Goal: Task Accomplishment & Management: Use online tool/utility

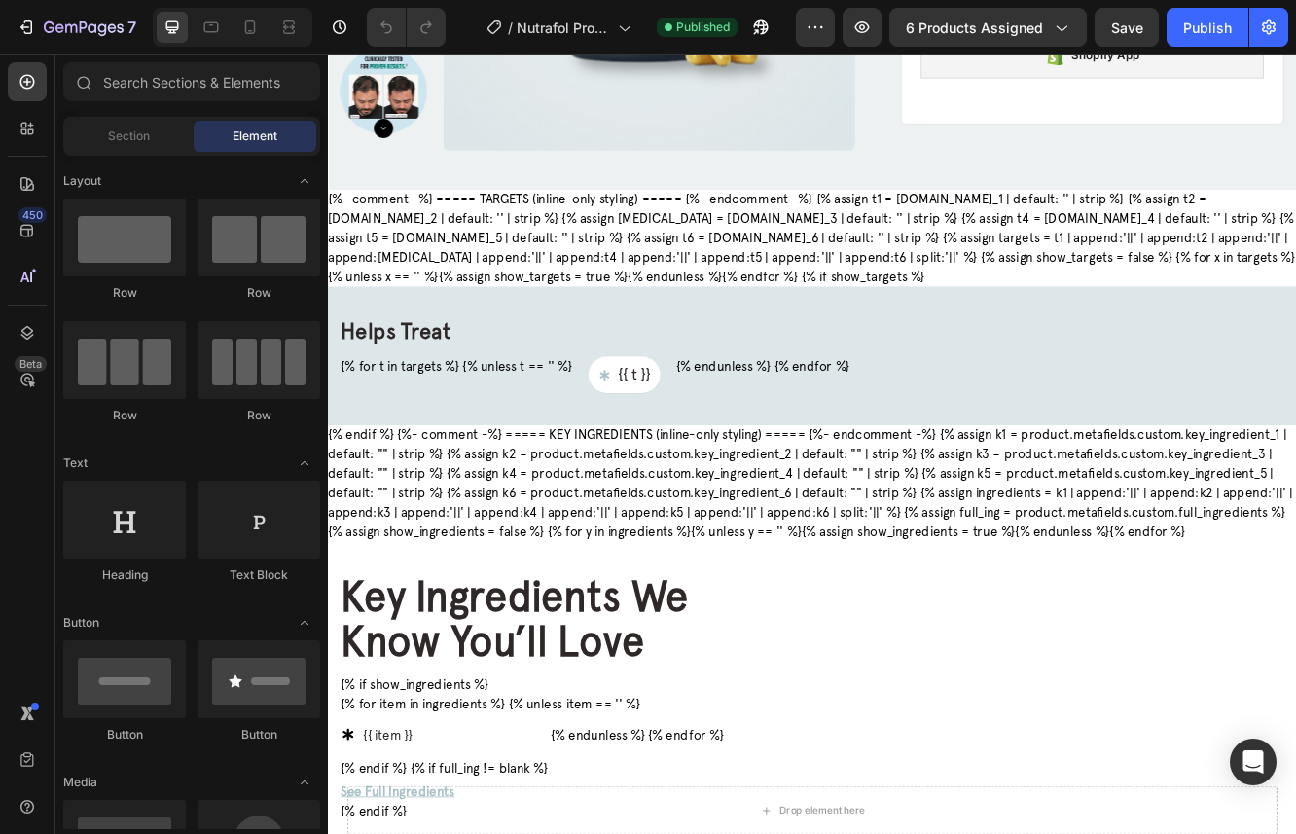
scroll to position [2409, 0]
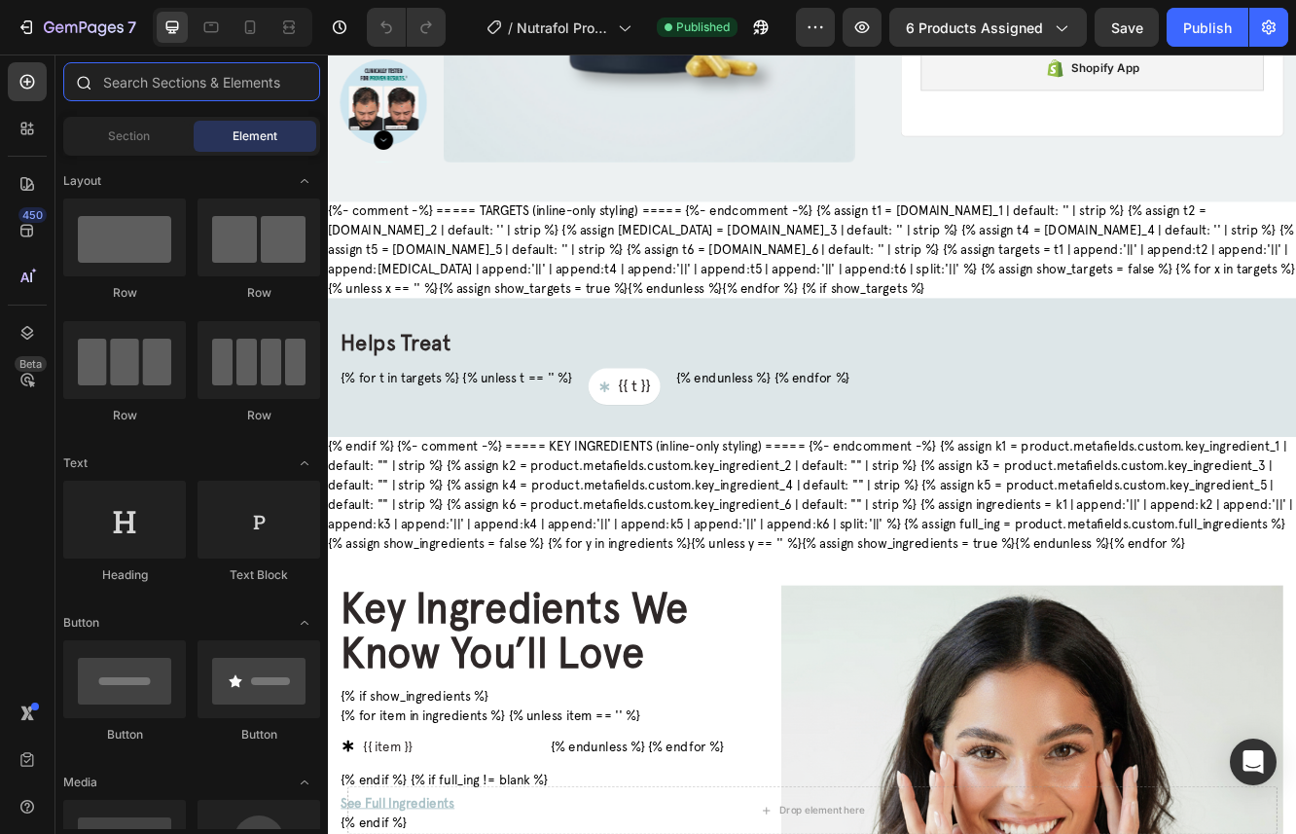
click at [112, 86] on input "text" at bounding box center [191, 81] width 257 height 39
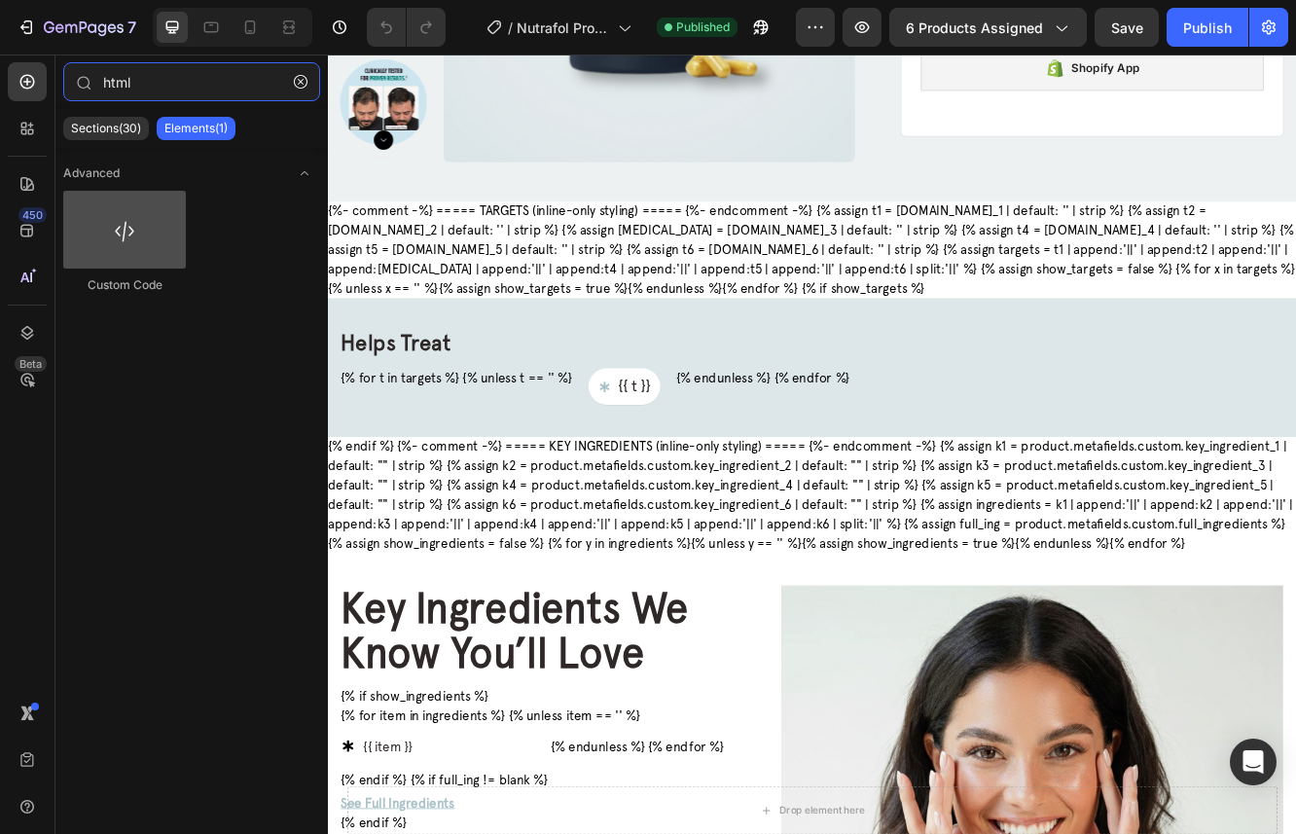
type input "html"
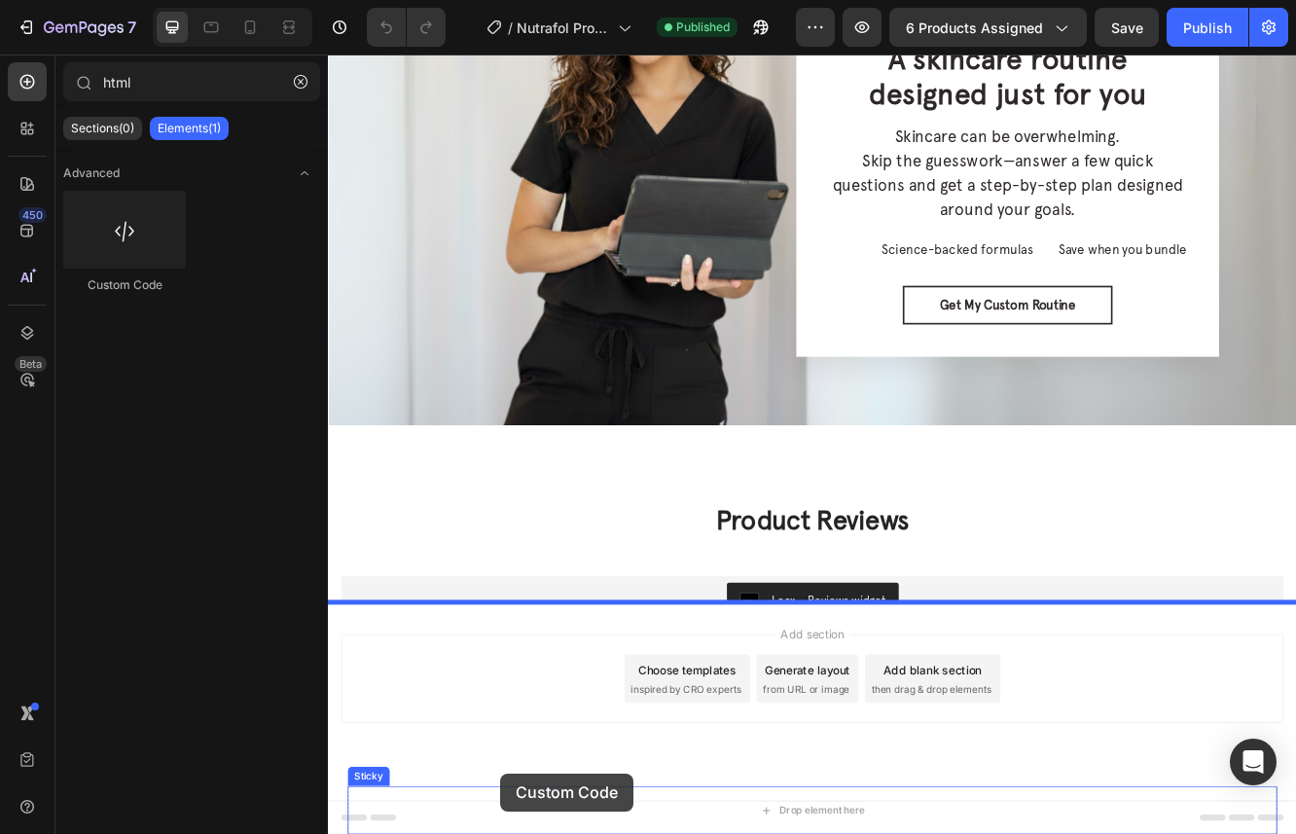
scroll to position [4068, 0]
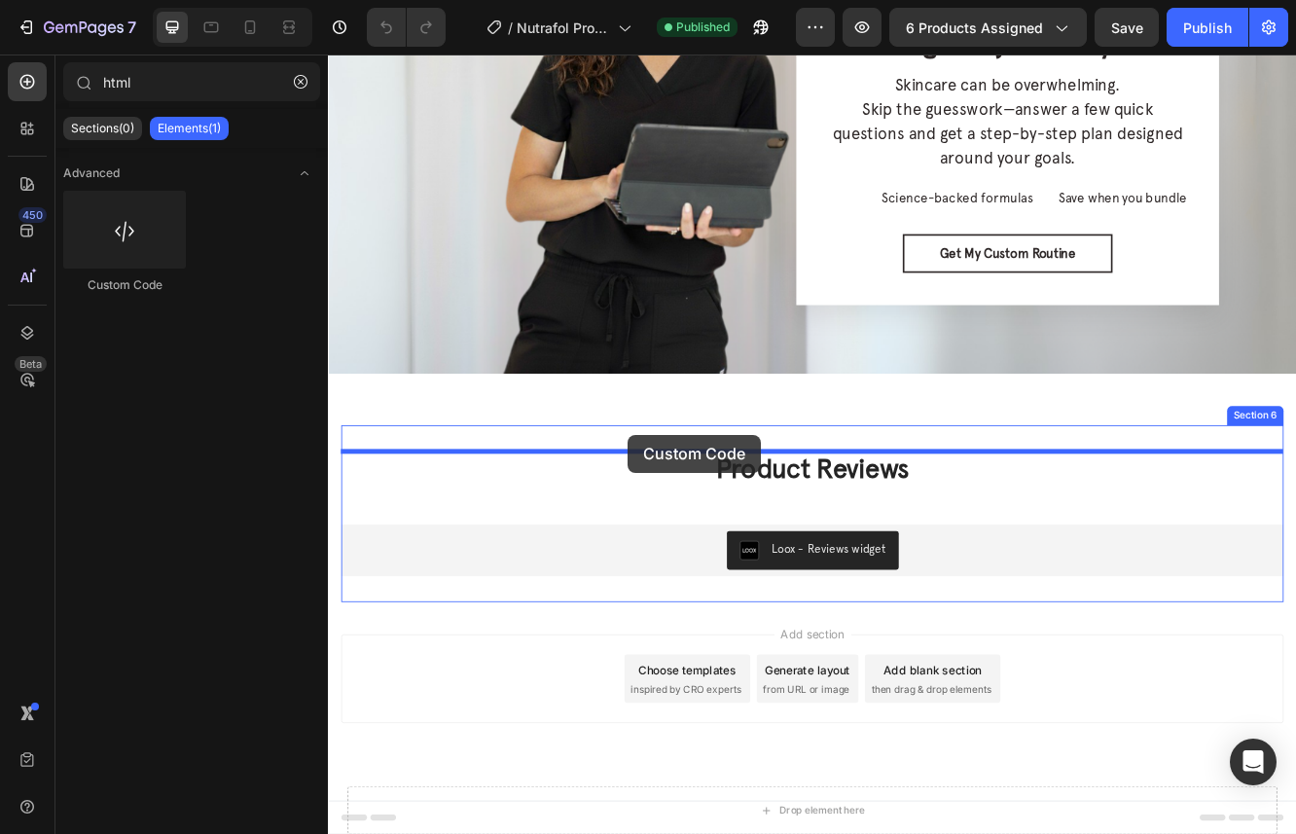
drag, startPoint x: 421, startPoint y: 252, endPoint x: 690, endPoint y: 512, distance: 373.6
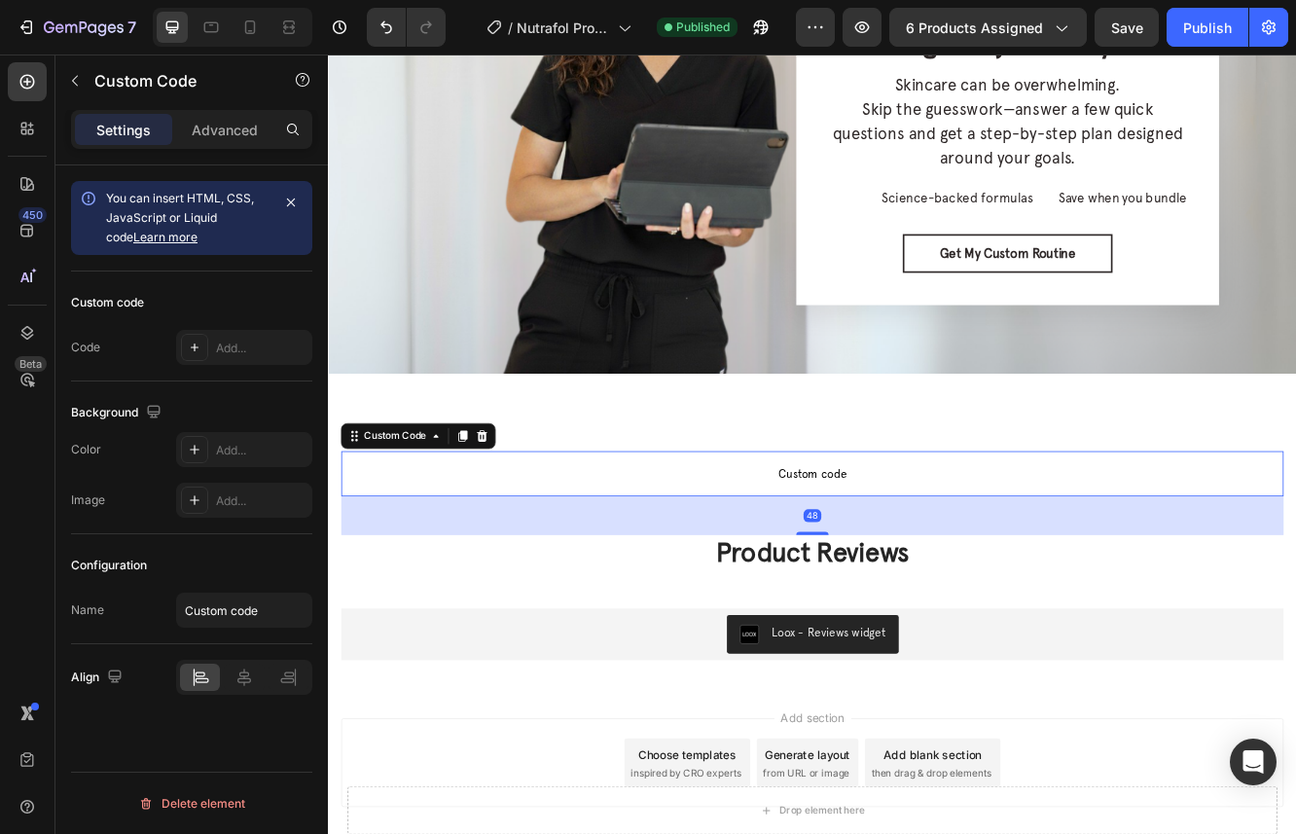
click at [805, 560] on span "Custom code" at bounding box center [911, 559] width 1136 height 23
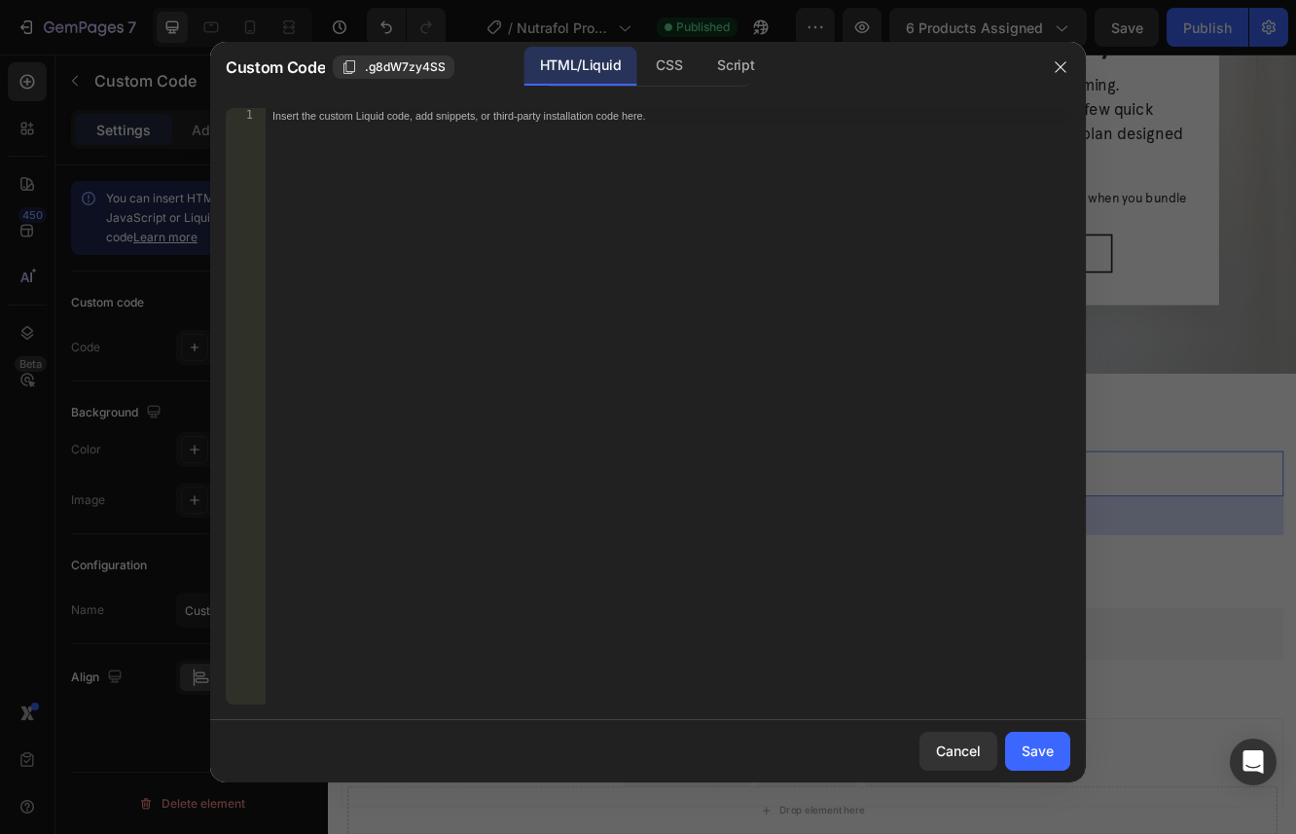
click at [685, 473] on div "Insert the custom Liquid code, add snippets, or third-party installation code h…" at bounding box center [668, 422] width 806 height 628
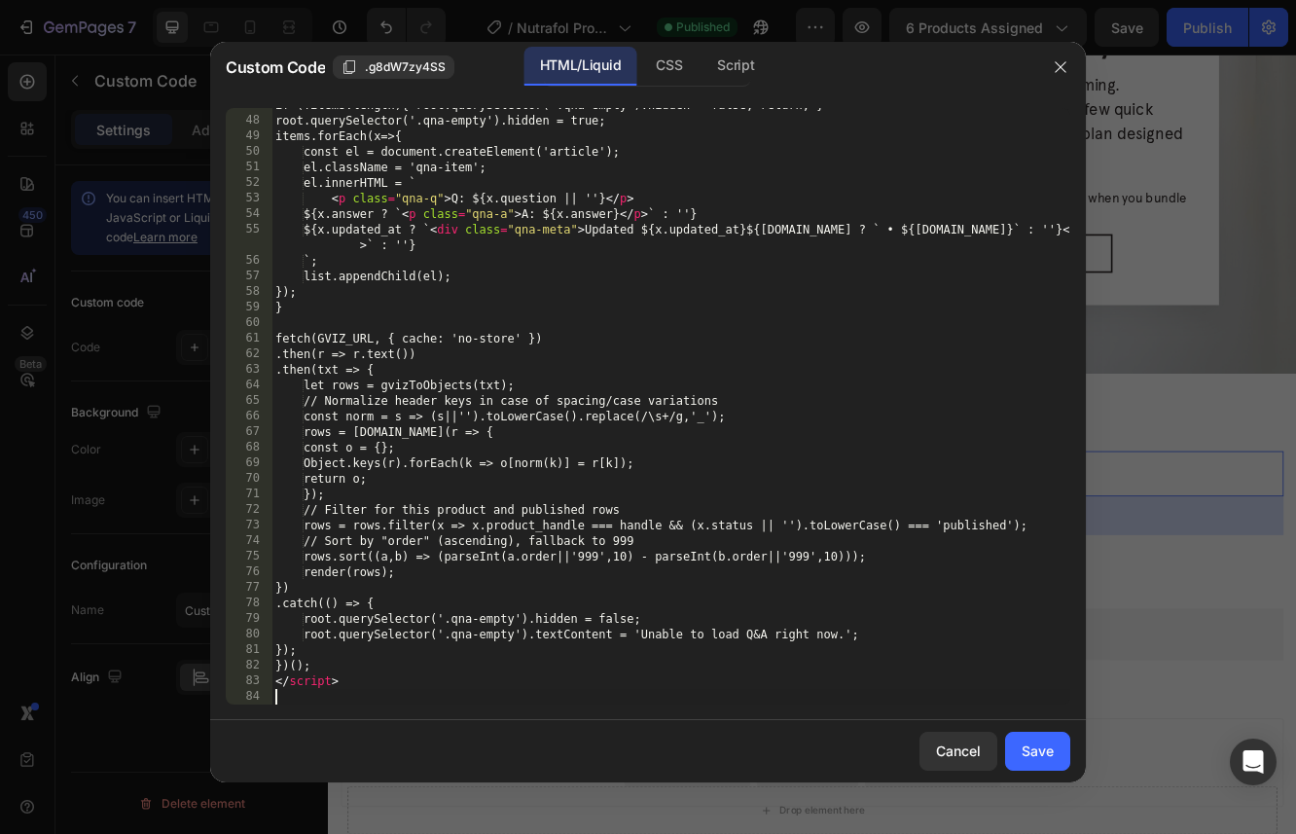
scroll to position [727, 0]
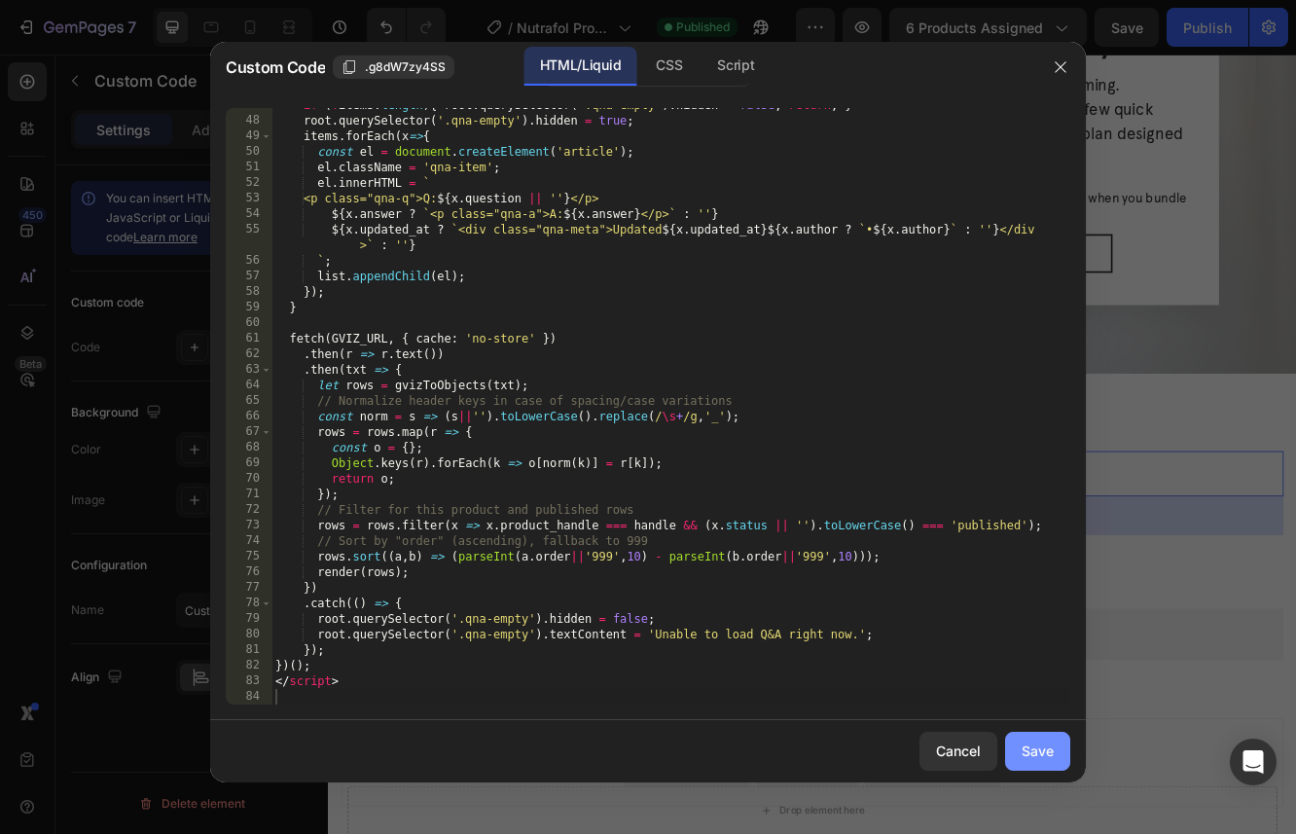
click at [1047, 741] on div "Save" at bounding box center [1038, 750] width 32 height 20
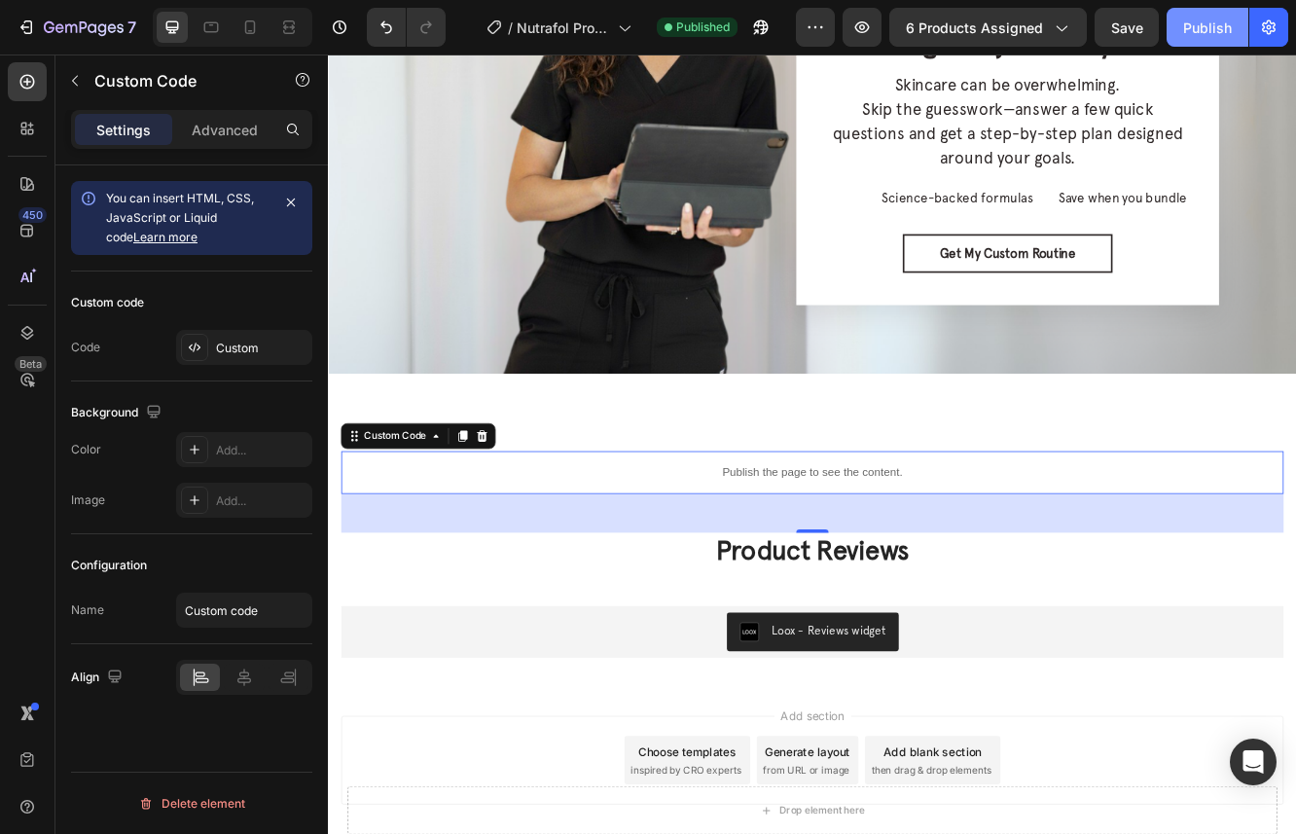
click at [1218, 34] on div "Publish" at bounding box center [1207, 28] width 49 height 20
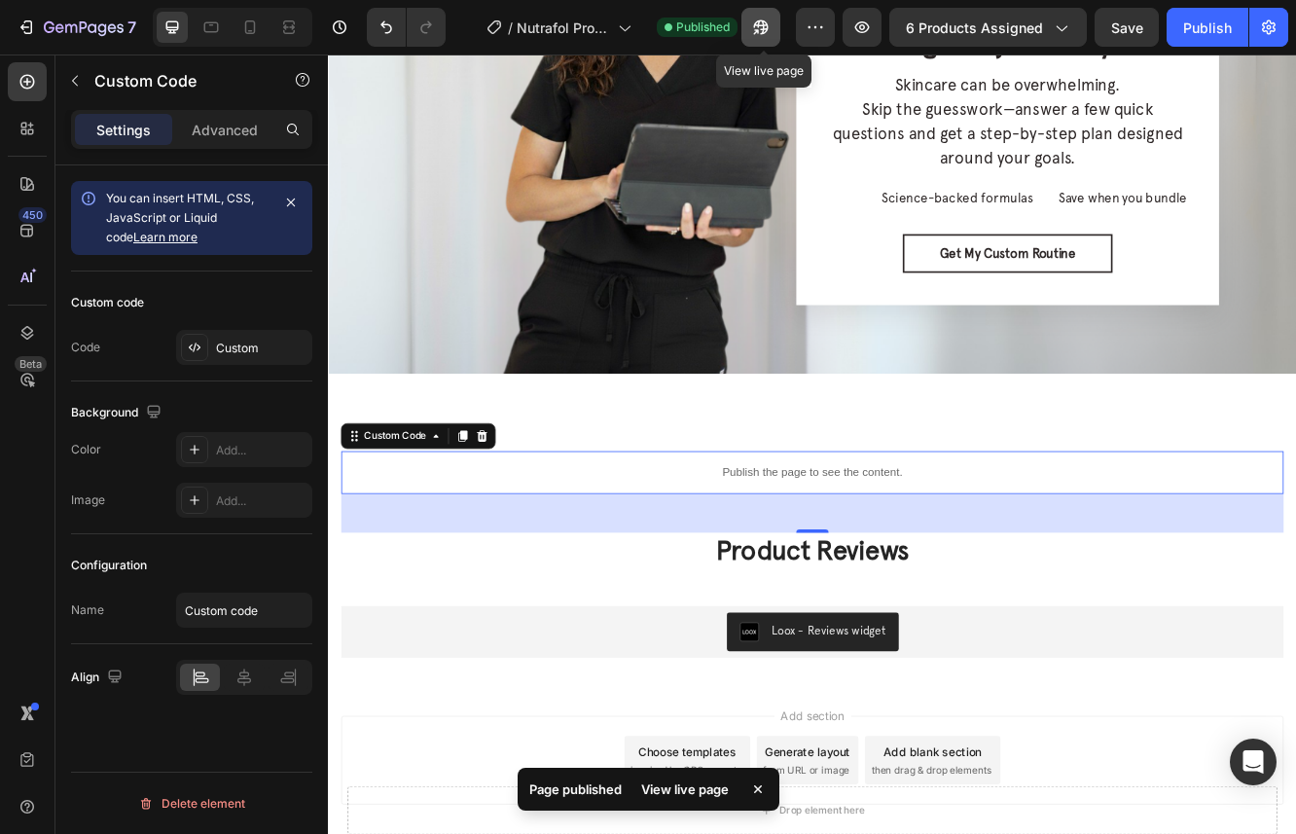
click at [761, 28] on icon "button" at bounding box center [760, 27] width 19 height 19
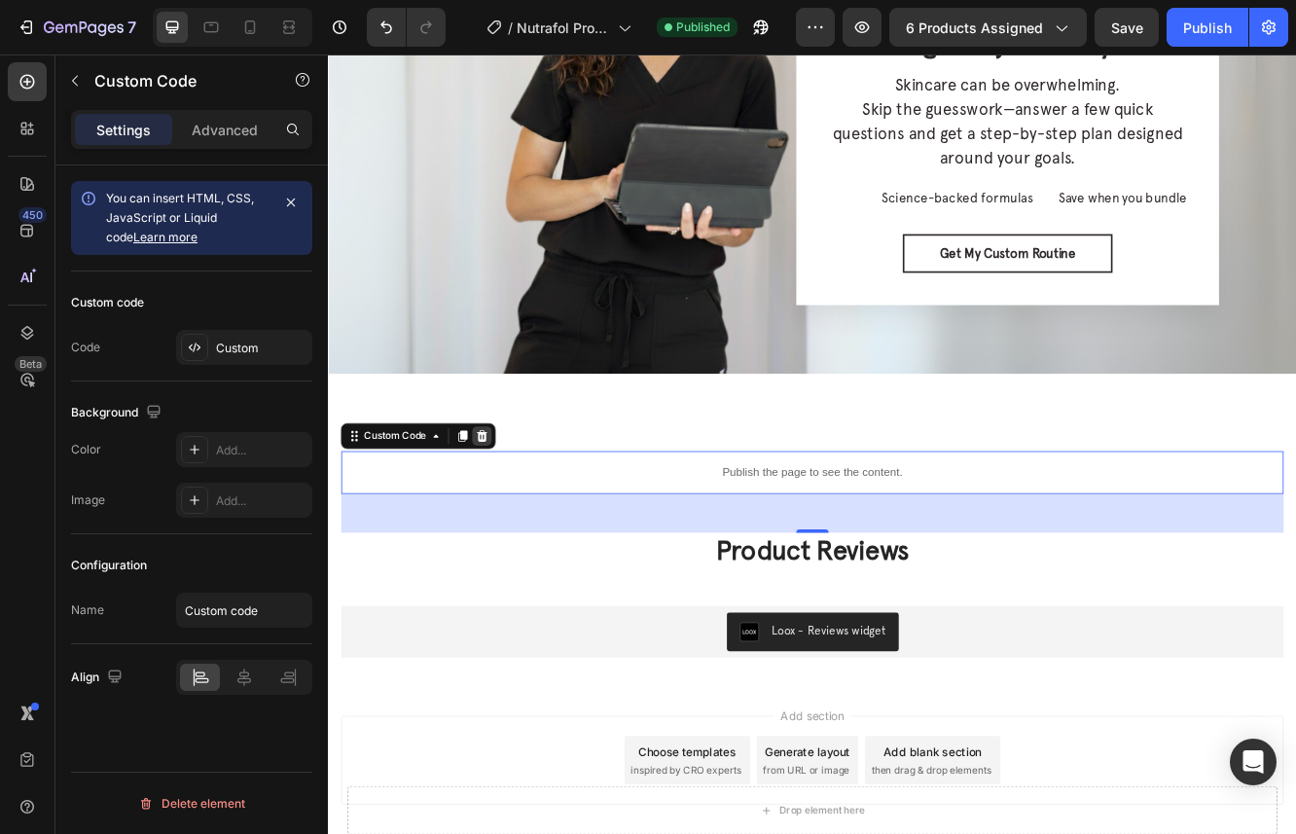
click at [519, 522] on div at bounding box center [513, 513] width 23 height 23
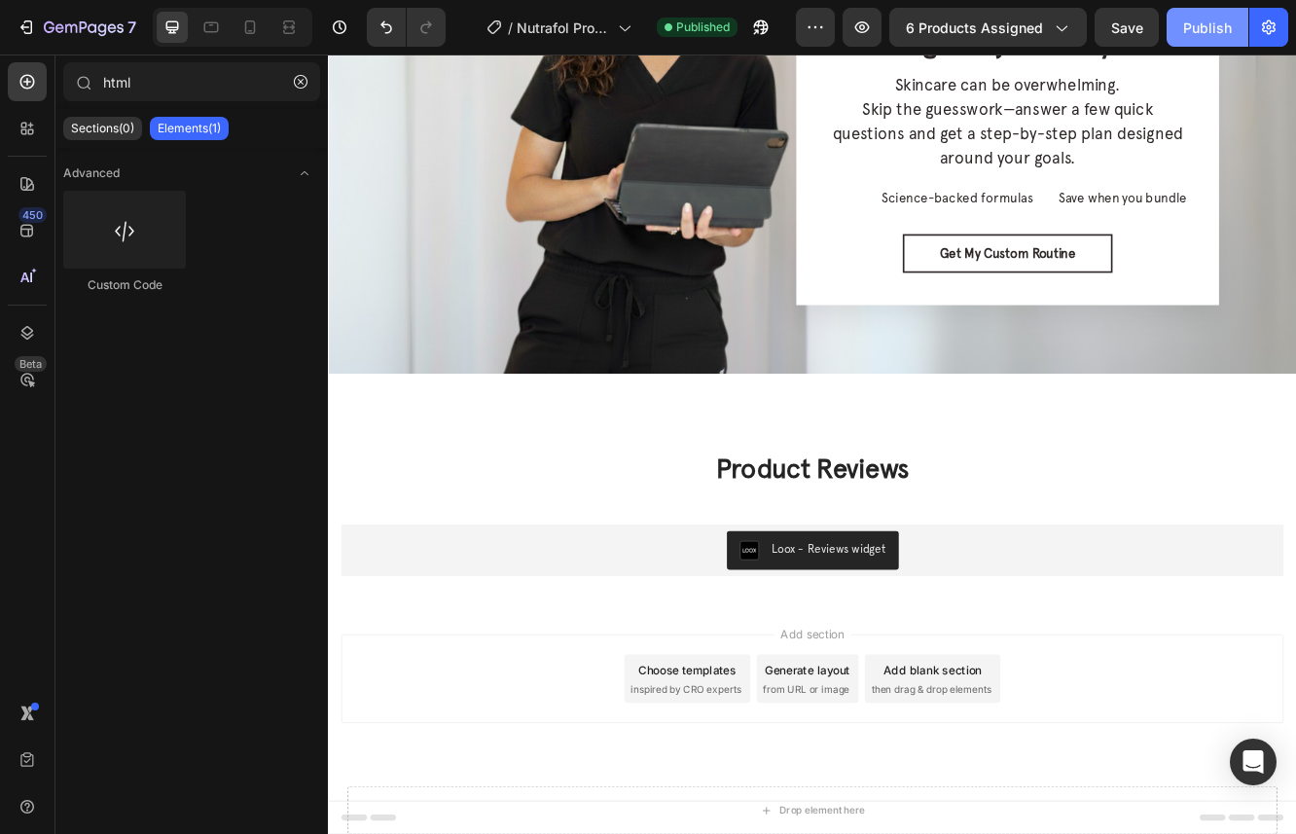
click at [1223, 26] on div "Publish" at bounding box center [1207, 28] width 49 height 20
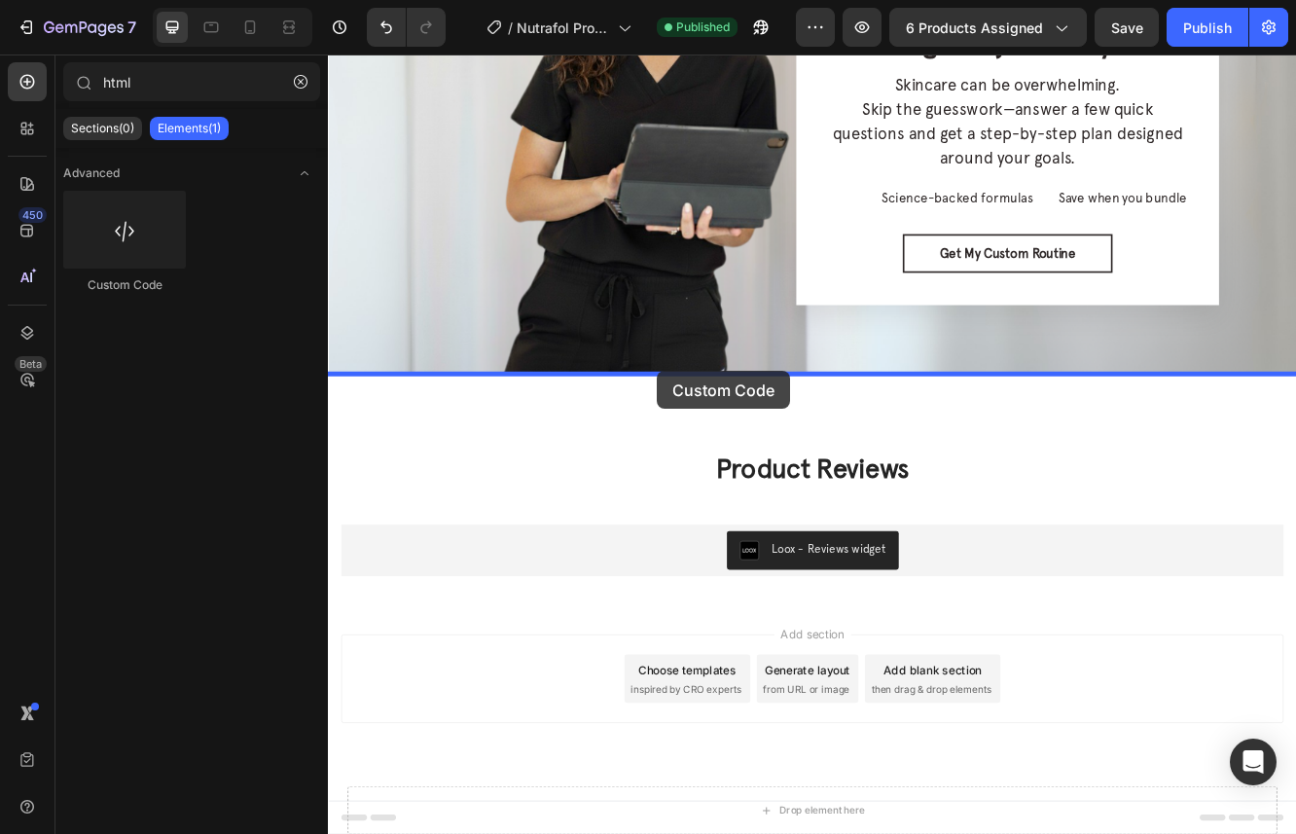
drag, startPoint x: 462, startPoint y: 267, endPoint x: 725, endPoint y: 436, distance: 312.5
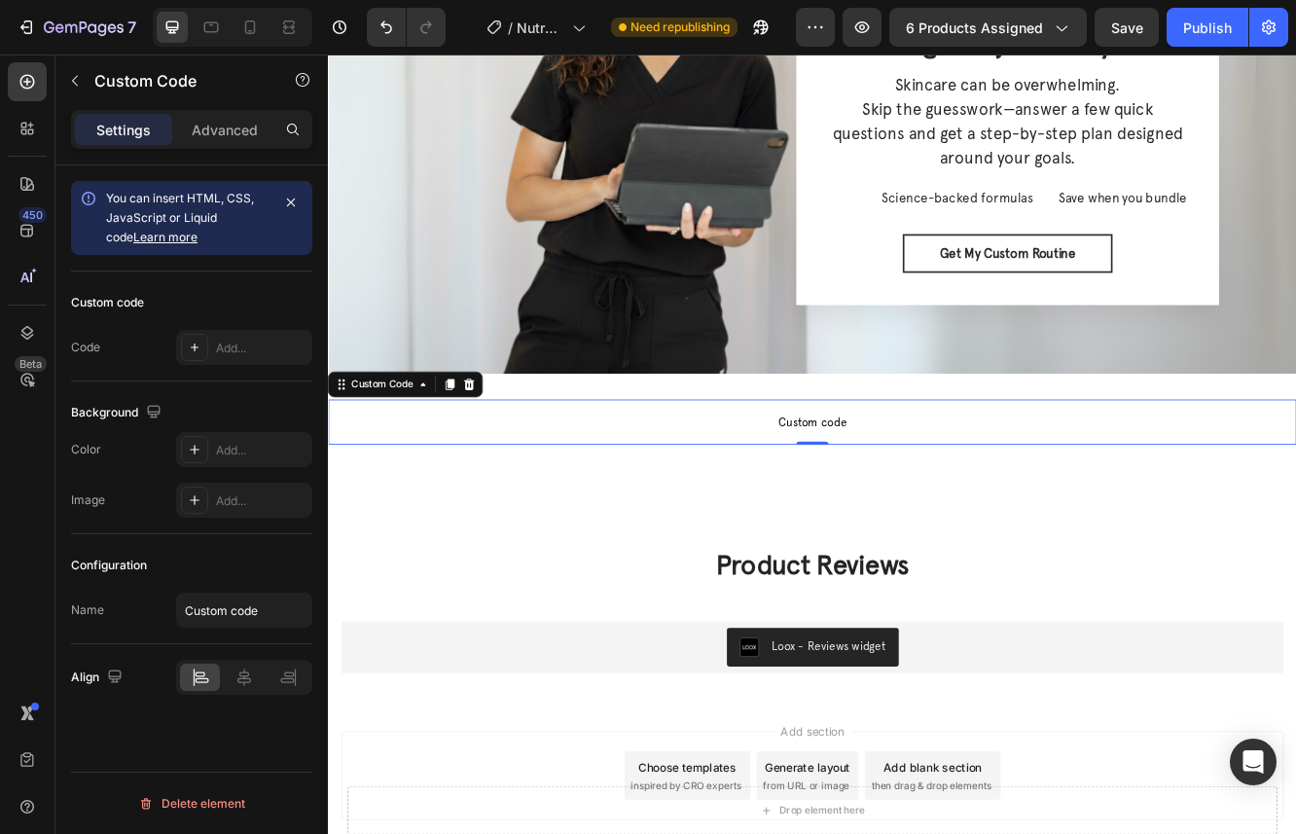
click at [955, 495] on span "Custom code" at bounding box center [912, 497] width 1168 height 23
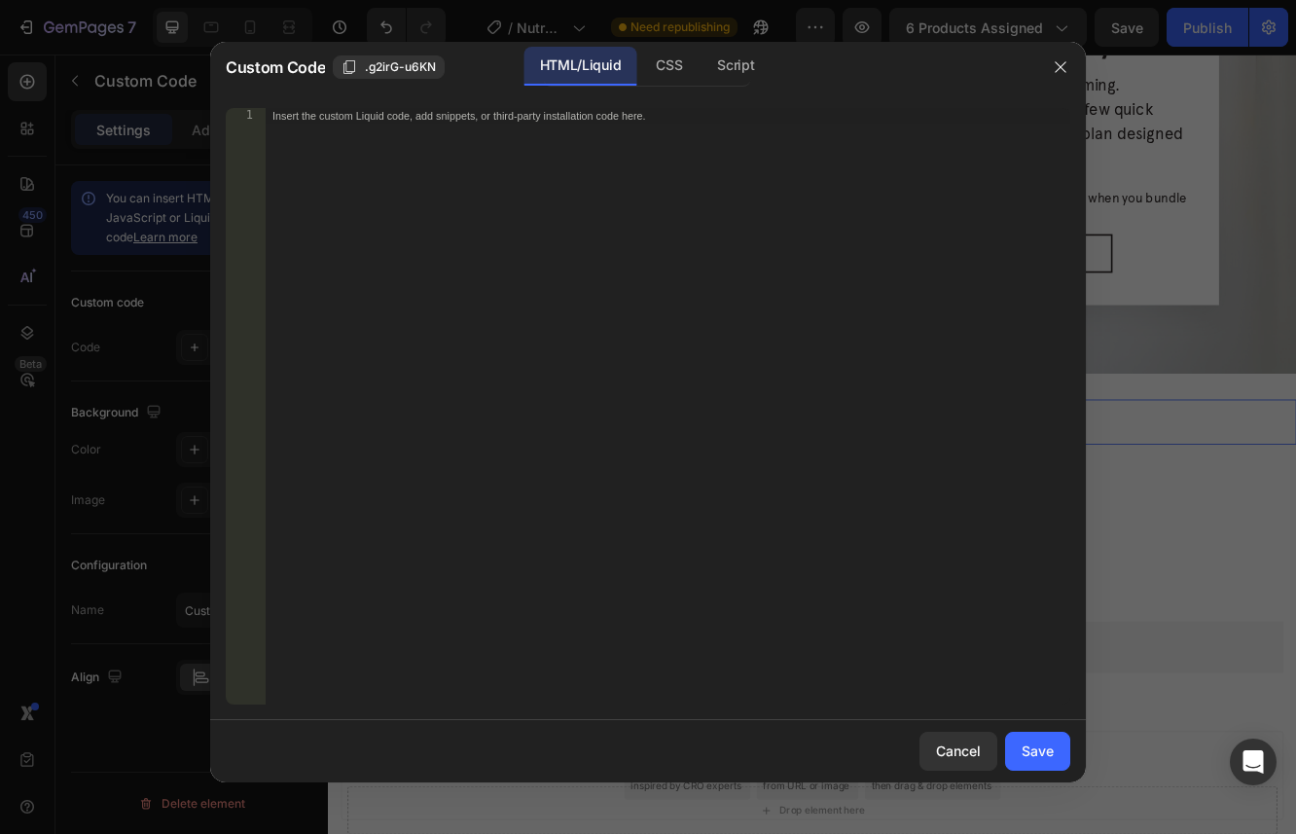
click at [798, 427] on div "Insert the custom Liquid code, add snippets, or third-party installation code h…" at bounding box center [668, 422] width 806 height 628
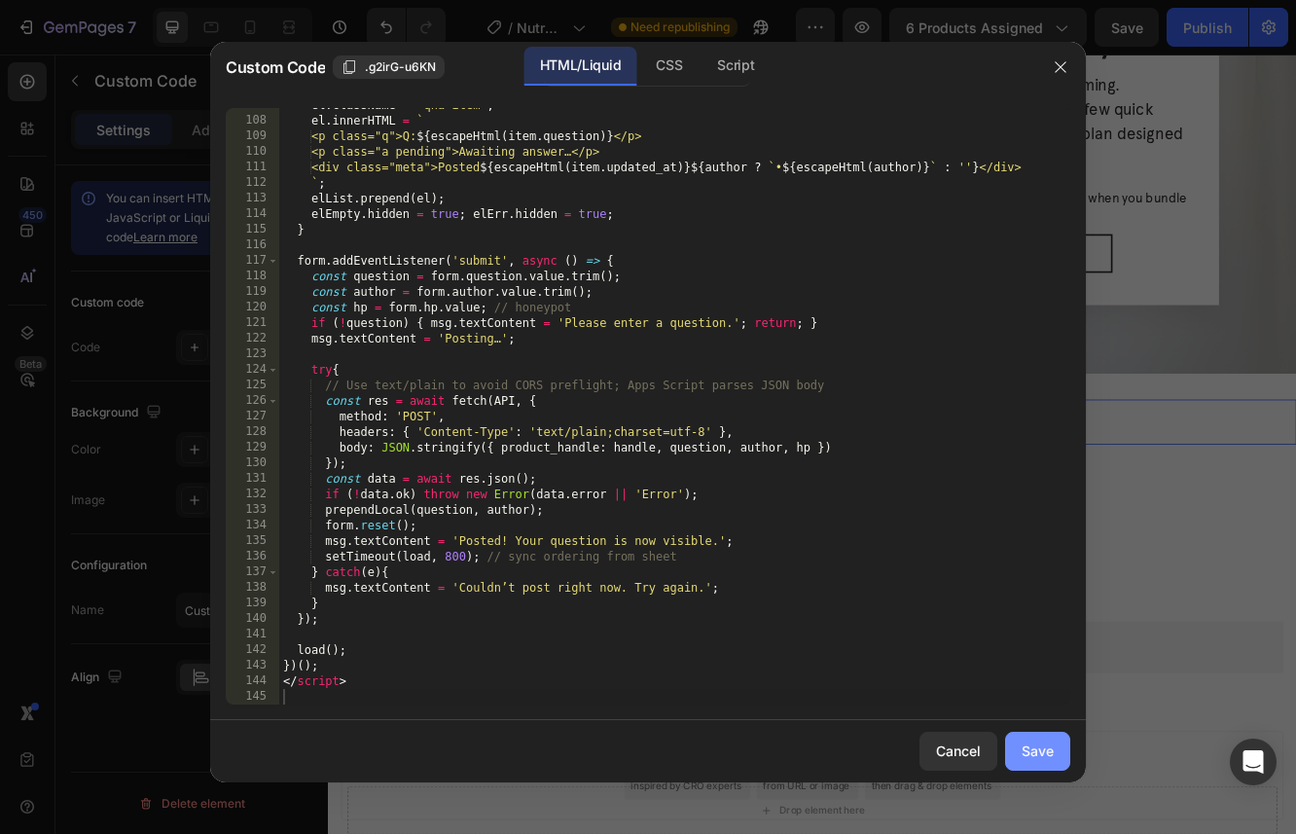
click at [1027, 742] on div "Save" at bounding box center [1038, 750] width 32 height 20
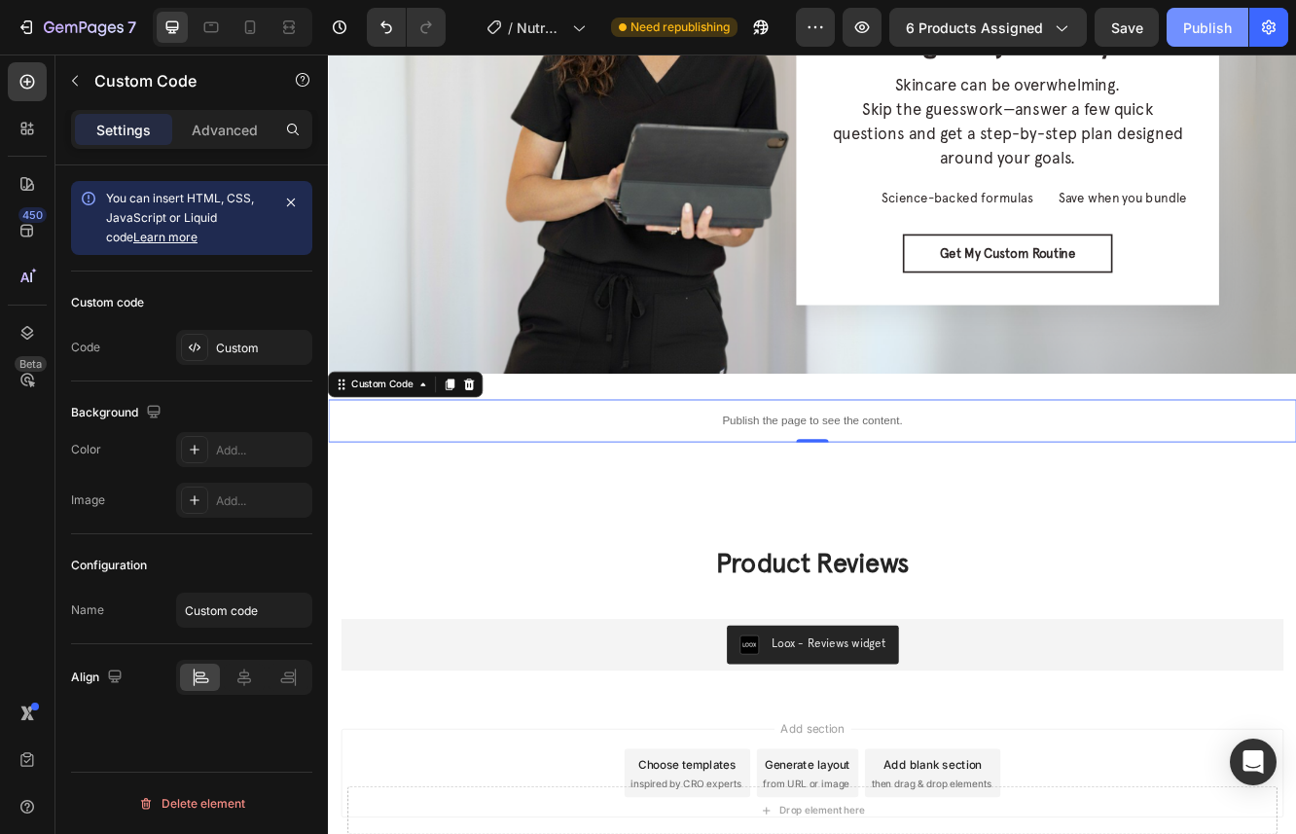
click at [1193, 24] on div "Publish" at bounding box center [1207, 28] width 49 height 20
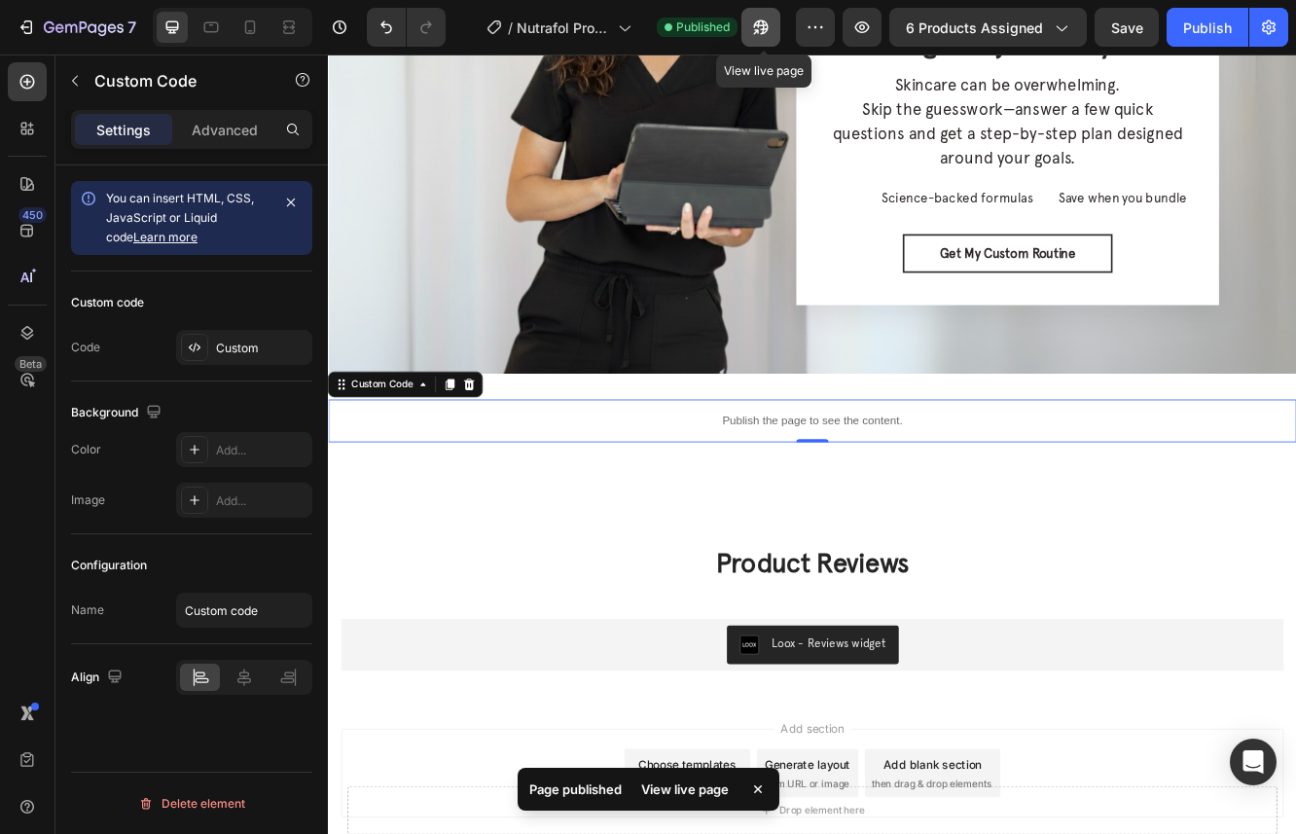
click at [766, 23] on icon "button" at bounding box center [761, 27] width 15 height 15
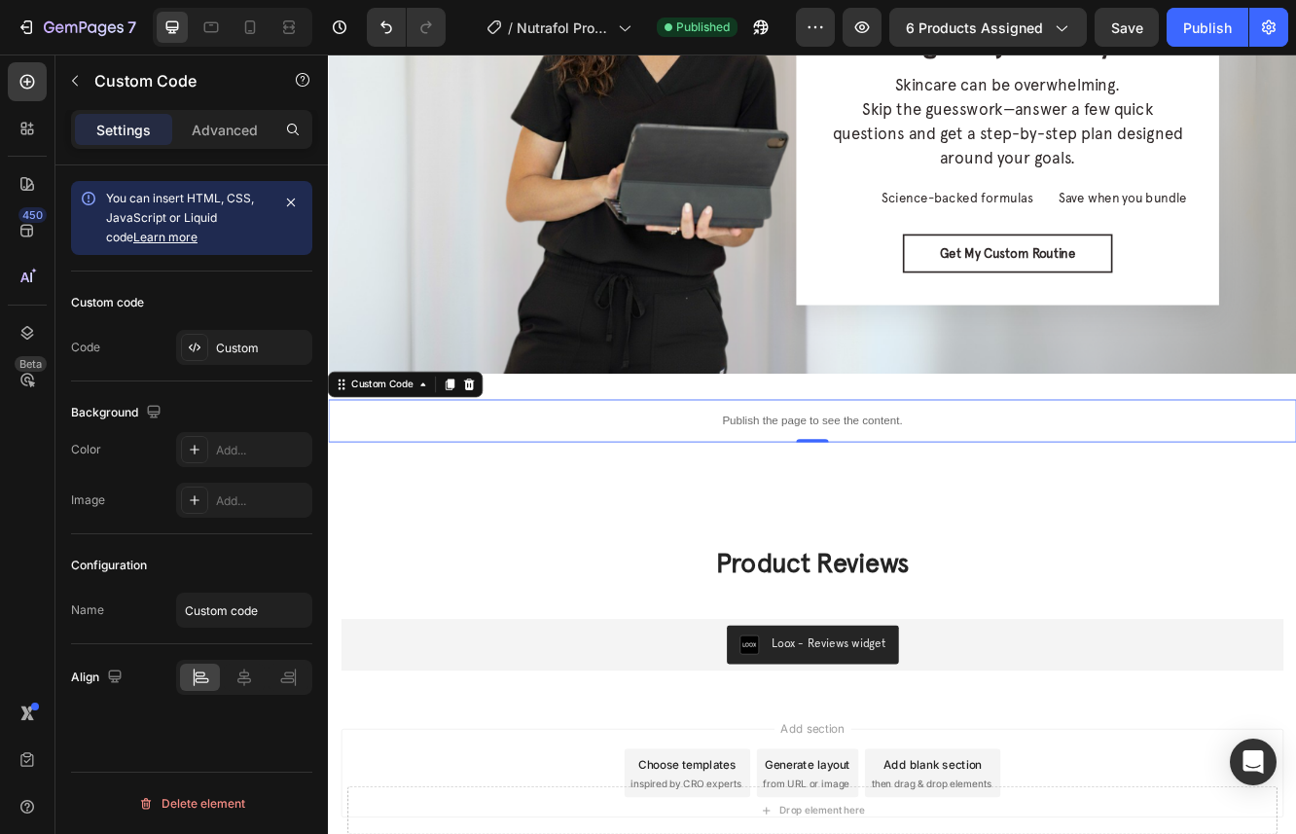
click at [874, 490] on p "Publish the page to see the content." at bounding box center [912, 496] width 1168 height 20
click at [488, 448] on div at bounding box center [498, 451] width 23 height 23
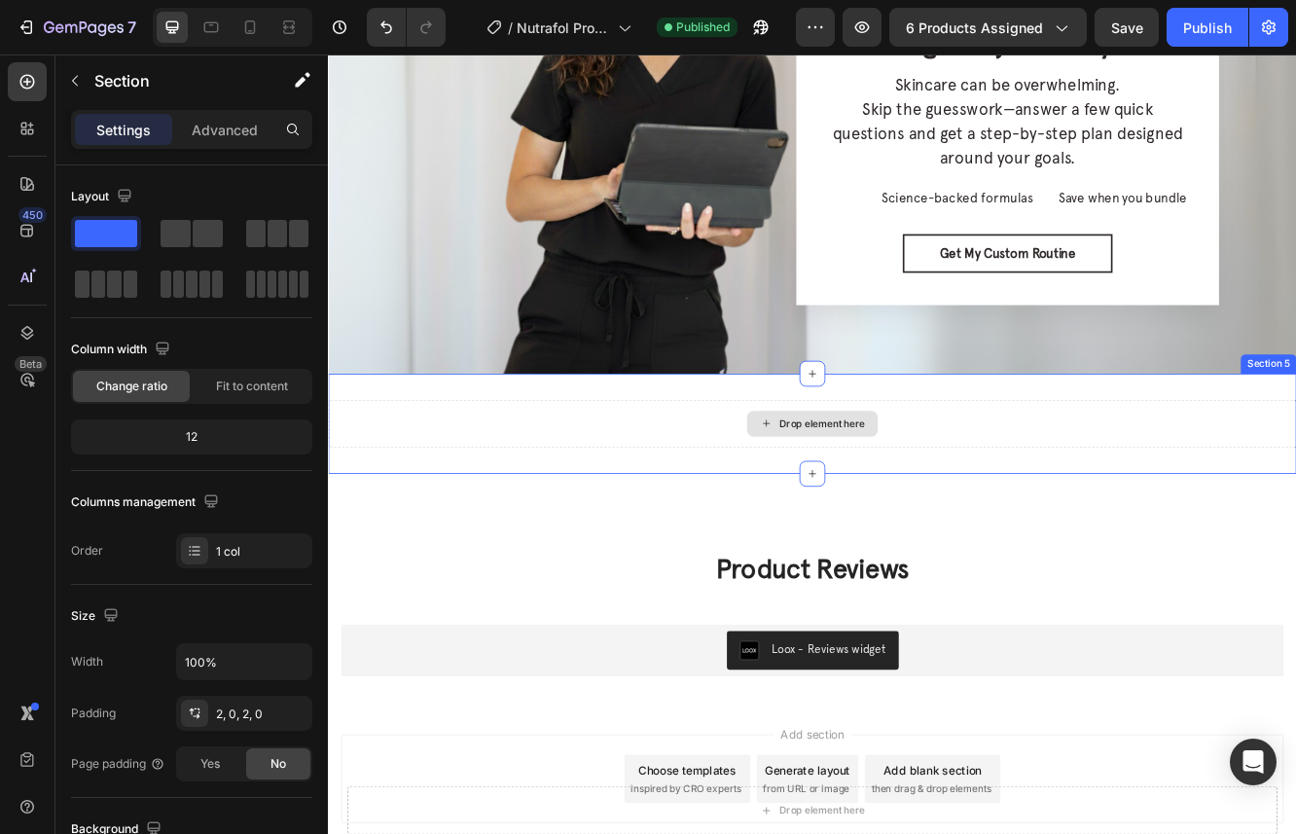
click at [629, 503] on div "Drop element here" at bounding box center [912, 499] width 1168 height 58
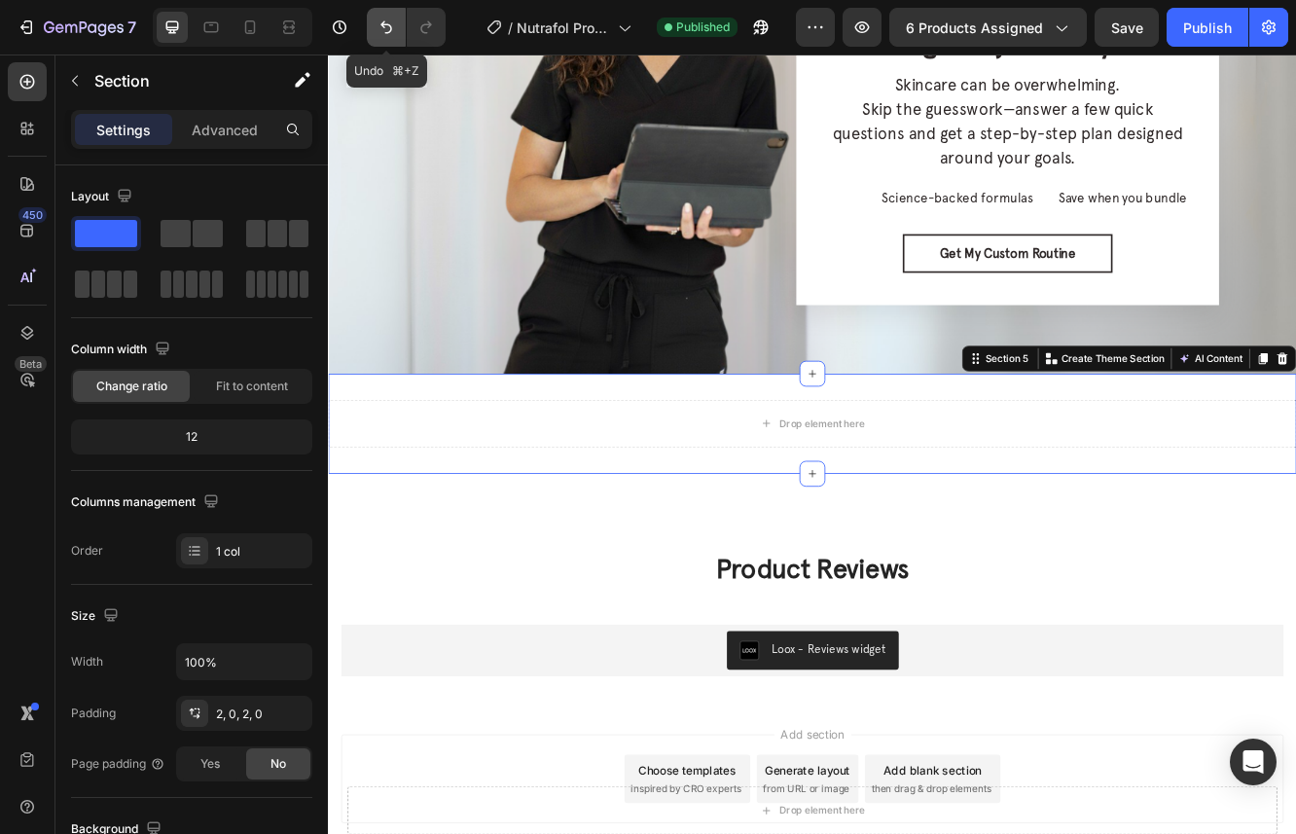
click at [388, 35] on icon "Undo/Redo" at bounding box center [386, 27] width 19 height 19
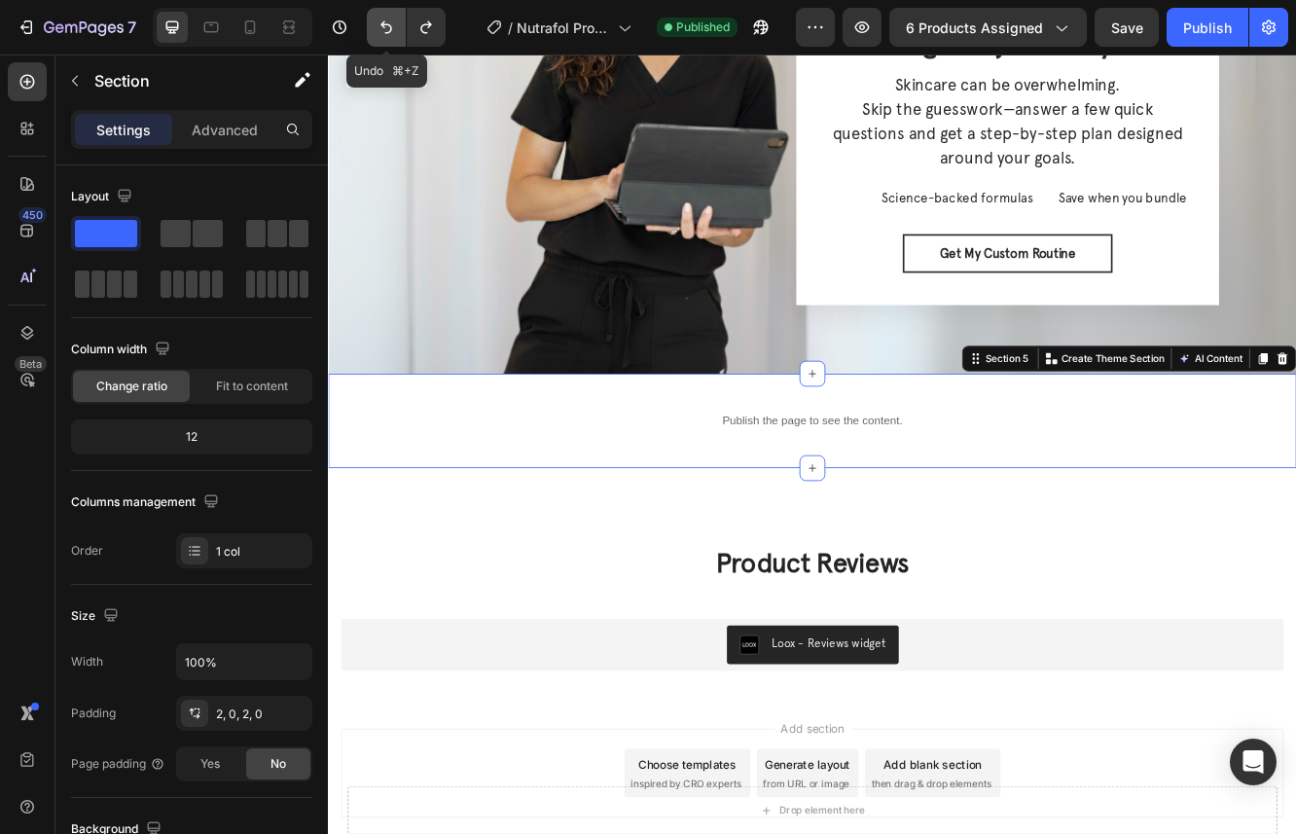
click at [388, 35] on icon "Undo/Redo" at bounding box center [386, 27] width 19 height 19
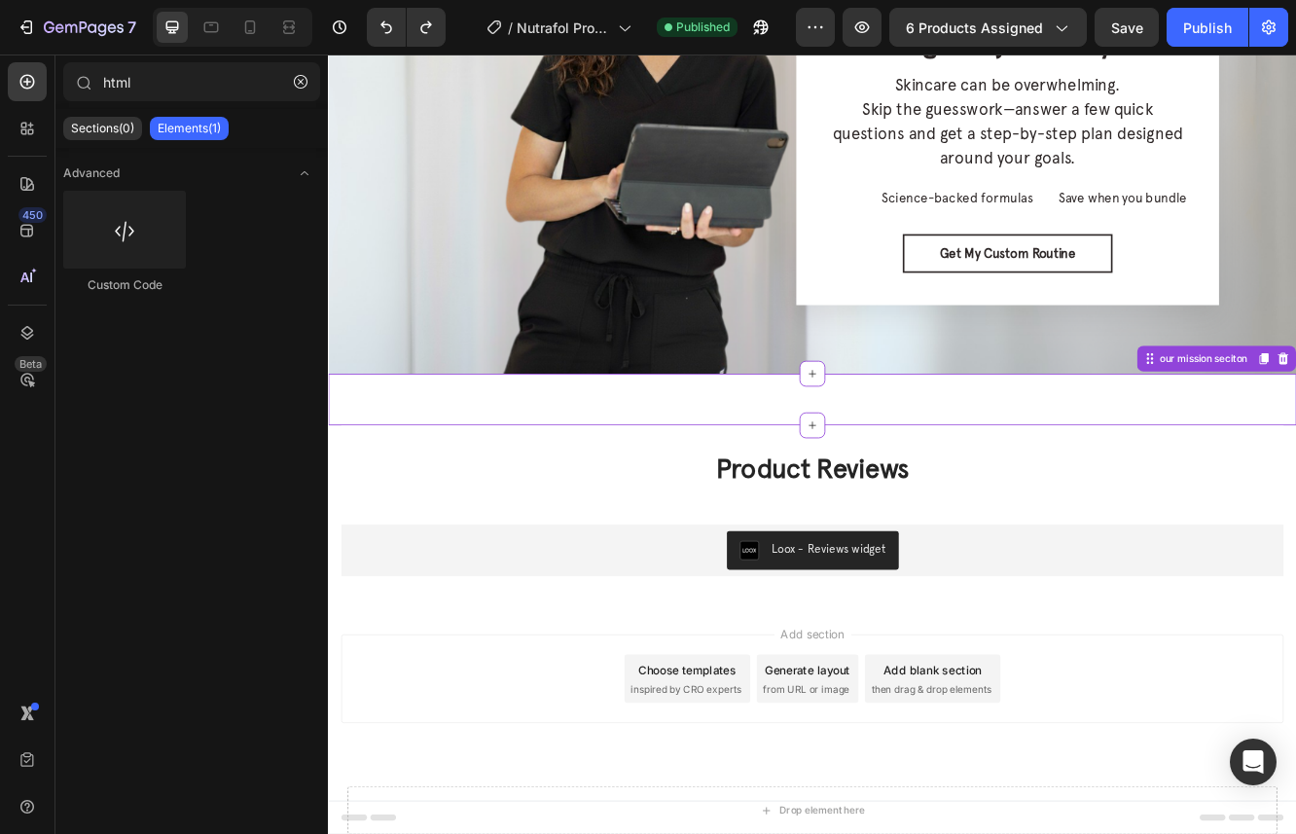
click at [952, 470] on div "Publish the page to see the content. Custom Code our mission seciton" at bounding box center [912, 470] width 1168 height 62
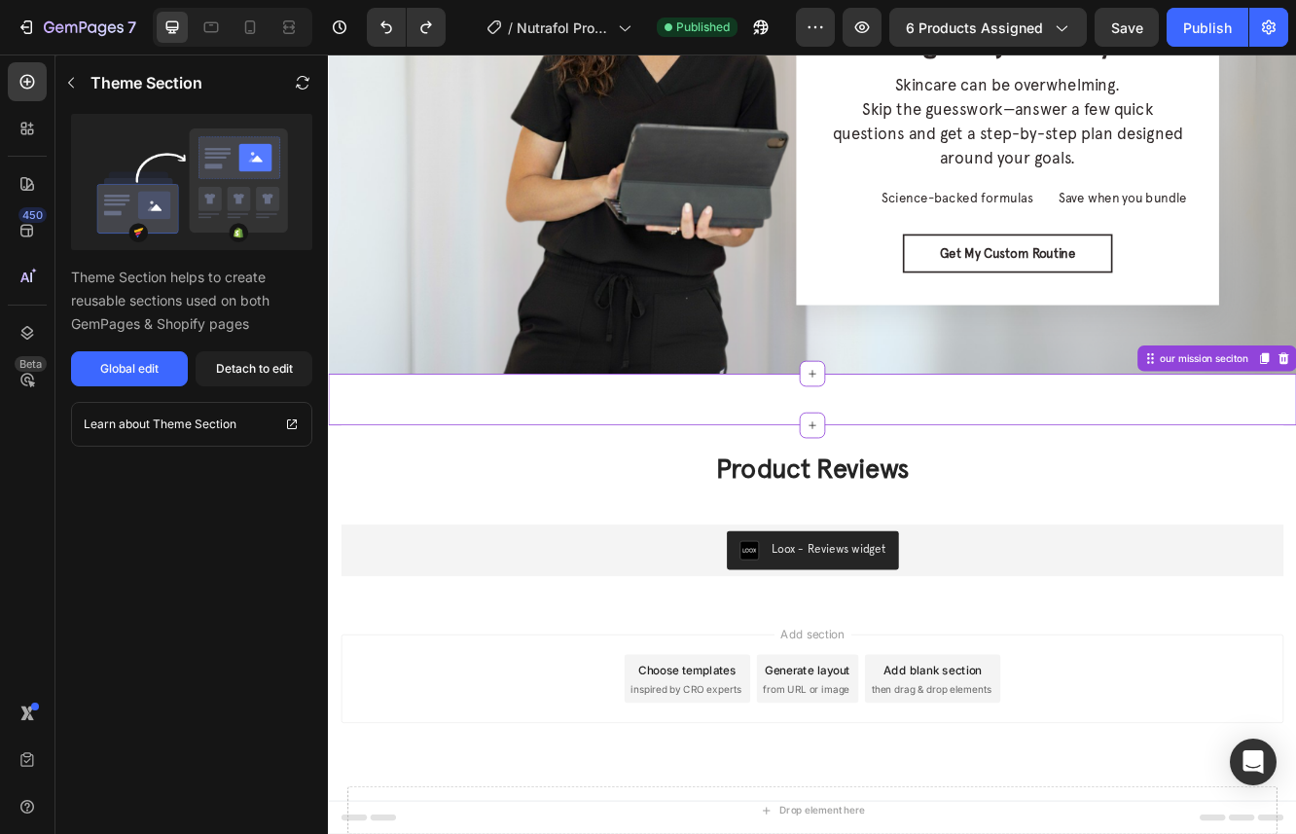
click at [640, 461] on div "Publish the page to see the content. Custom Code our mission seciton" at bounding box center [912, 470] width 1168 height 62
click at [711, 477] on div "Publish the page to see the content. Custom Code our mission seciton" at bounding box center [912, 470] width 1168 height 62
click at [167, 375] on button "Global edit" at bounding box center [129, 368] width 117 height 35
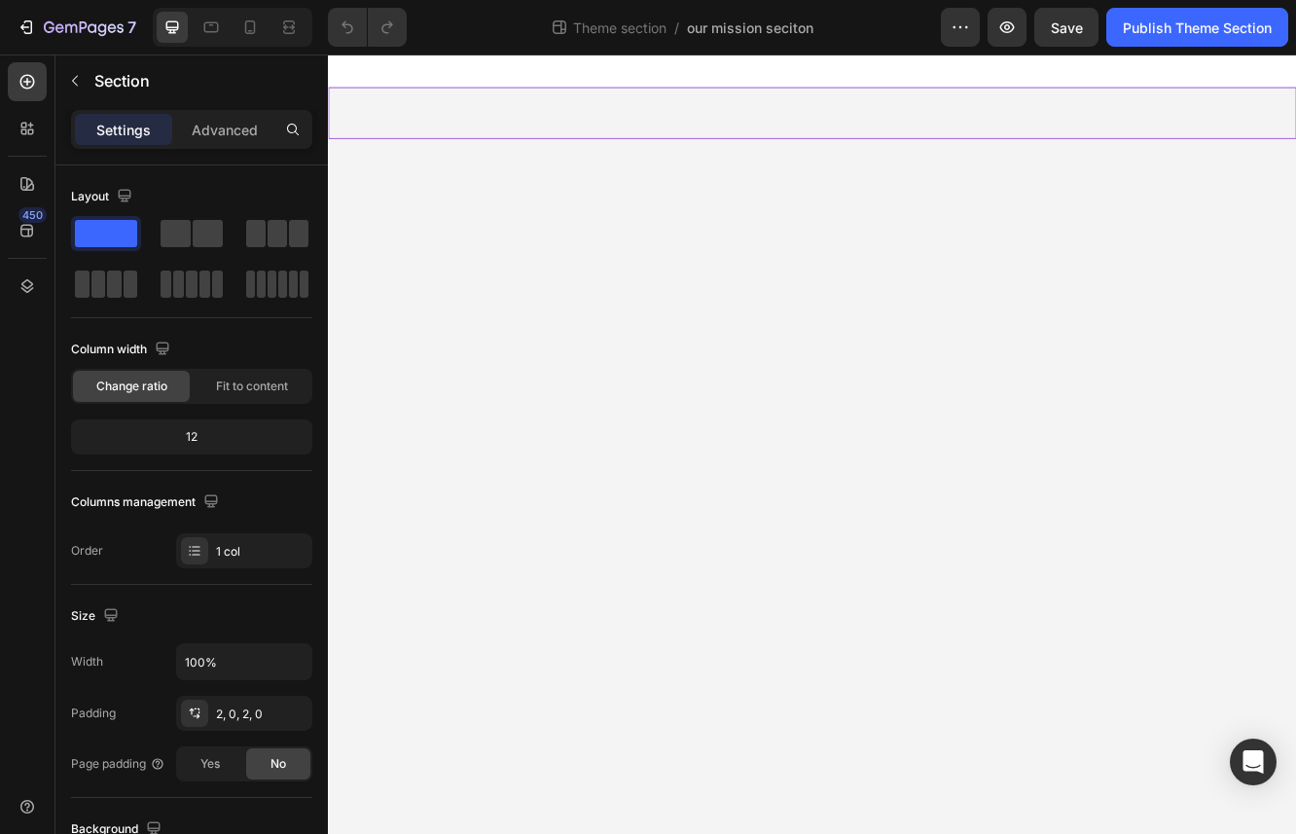
click at [872, 110] on div "Publish the page to see the content. Custom Code" at bounding box center [912, 124] width 1168 height 62
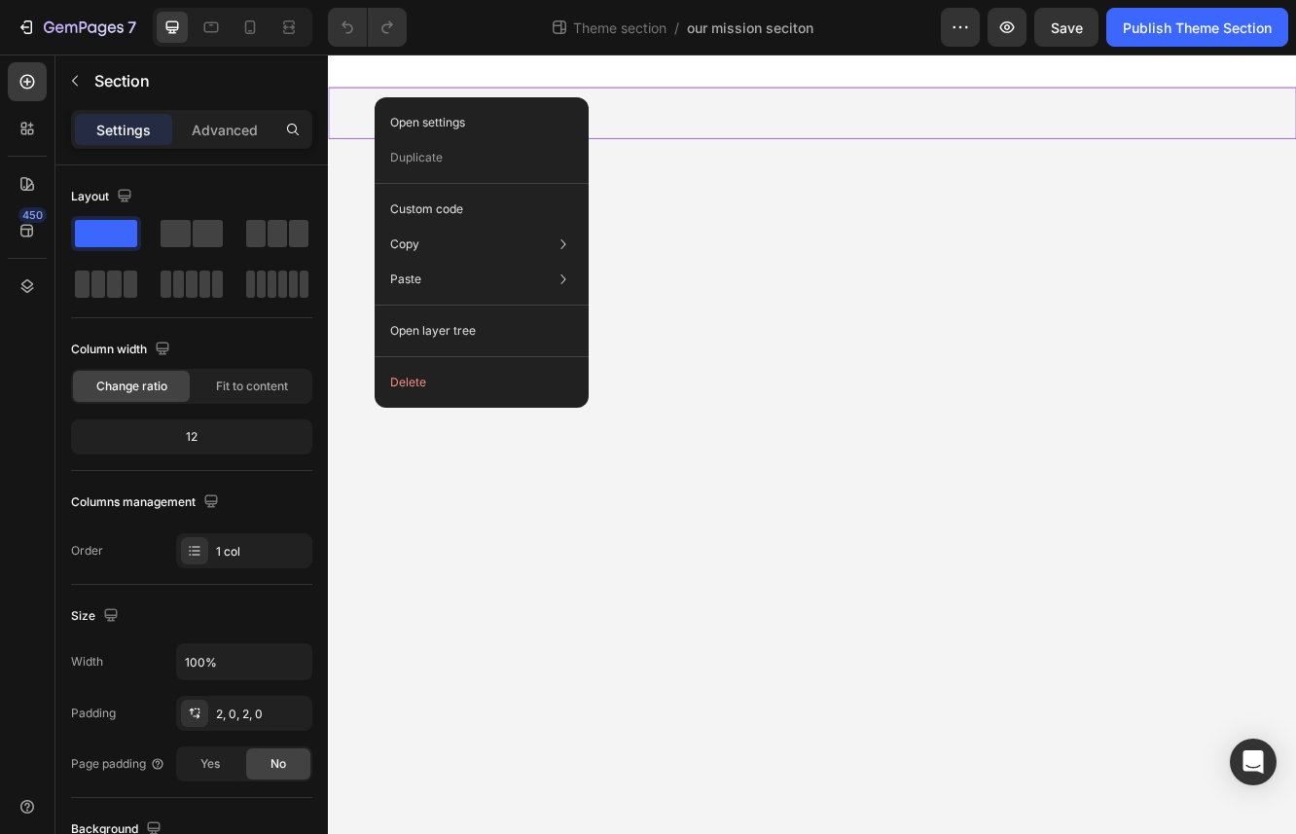
click at [812, 124] on div "Publish the page to see the content. Custom Code" at bounding box center [912, 124] width 1168 height 62
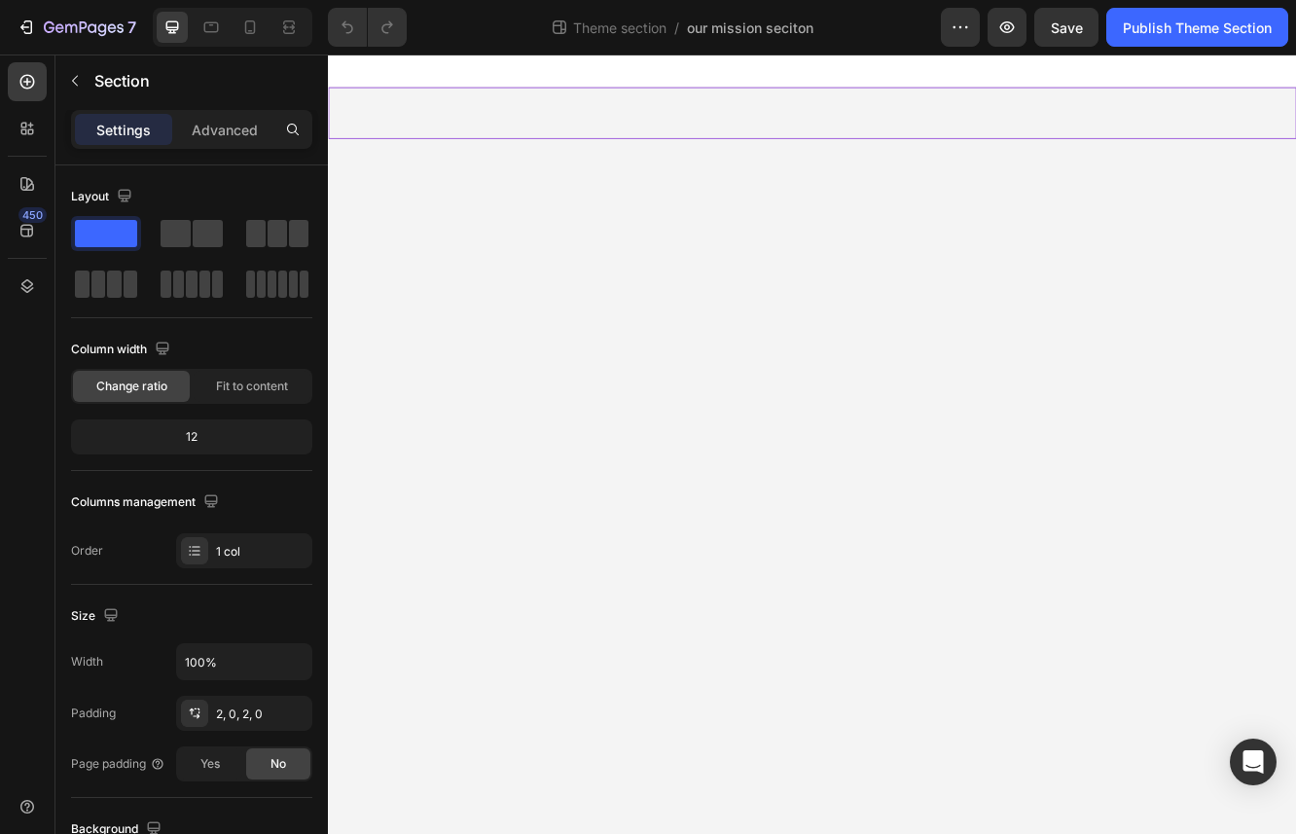
click at [812, 124] on div "Publish the page to see the content. Custom Code" at bounding box center [912, 124] width 1168 height 62
click at [253, 25] on icon at bounding box center [249, 27] width 19 height 19
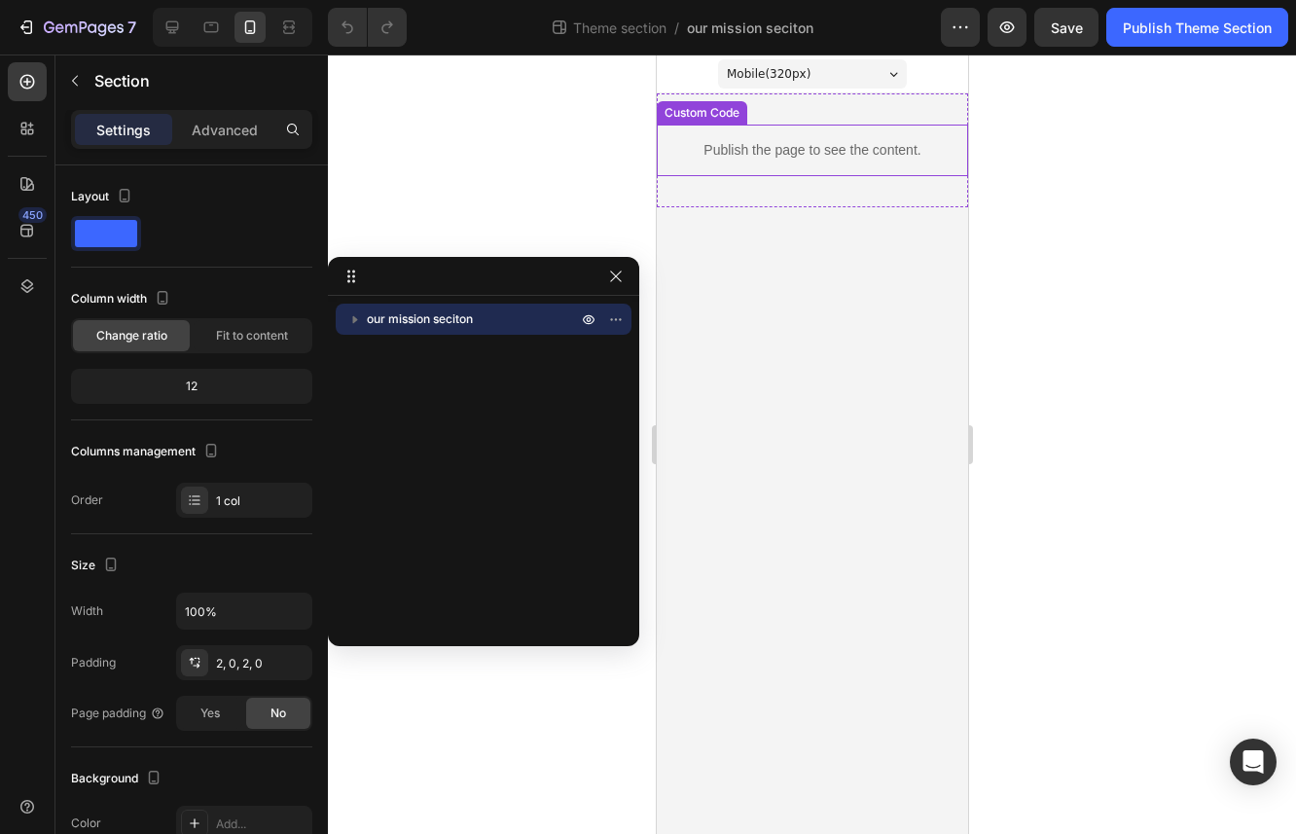
click at [788, 141] on p "Publish the page to see the content." at bounding box center [811, 150] width 311 height 20
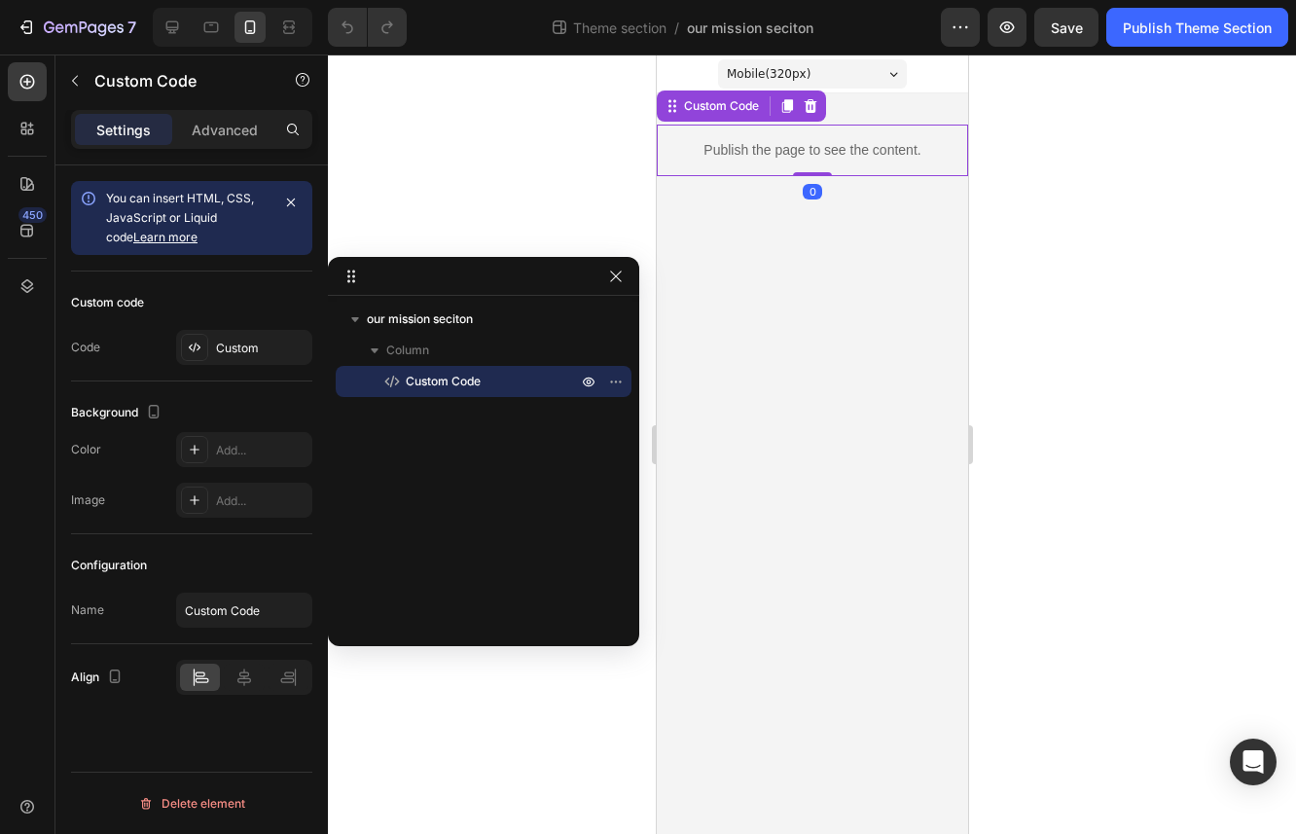
click at [788, 141] on p "Publish the page to see the content." at bounding box center [811, 150] width 311 height 20
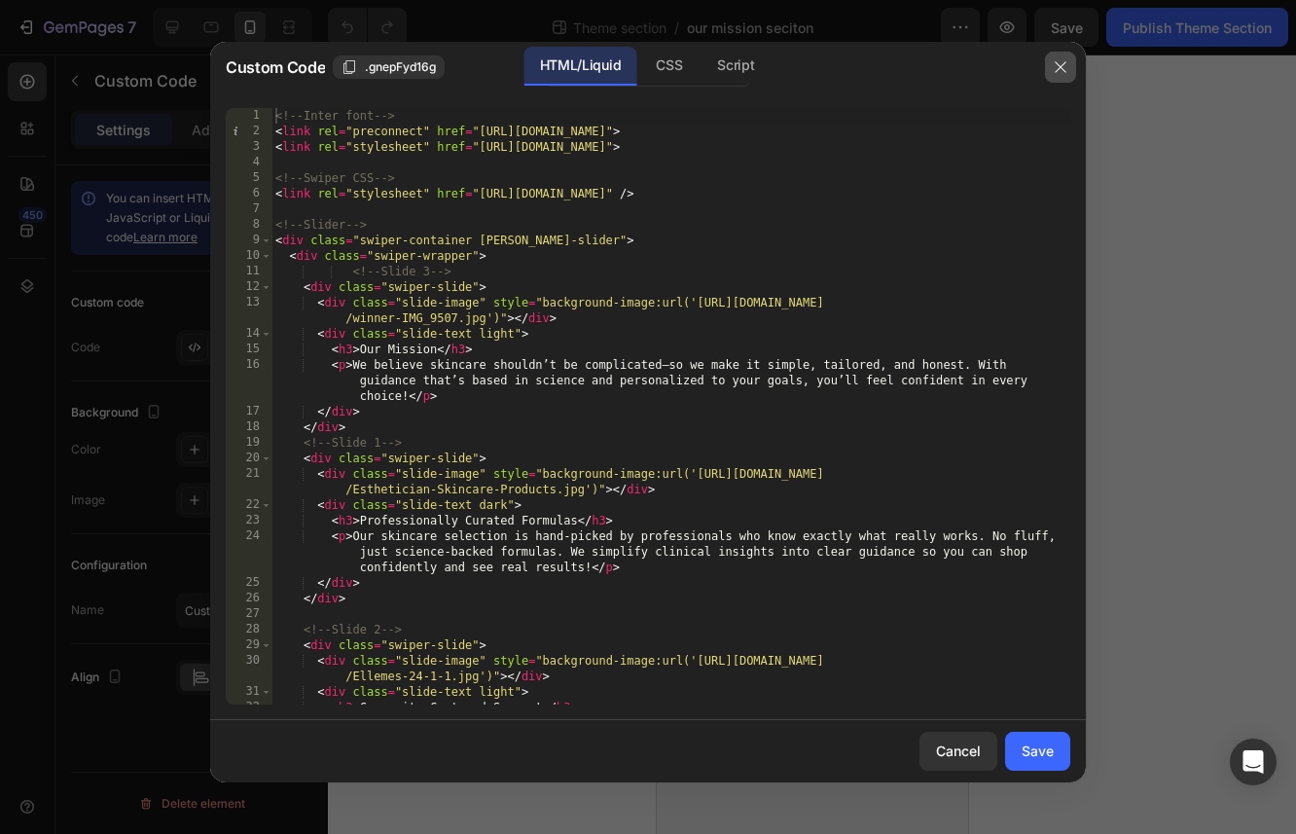
click at [1060, 63] on icon "button" at bounding box center [1061, 67] width 16 height 16
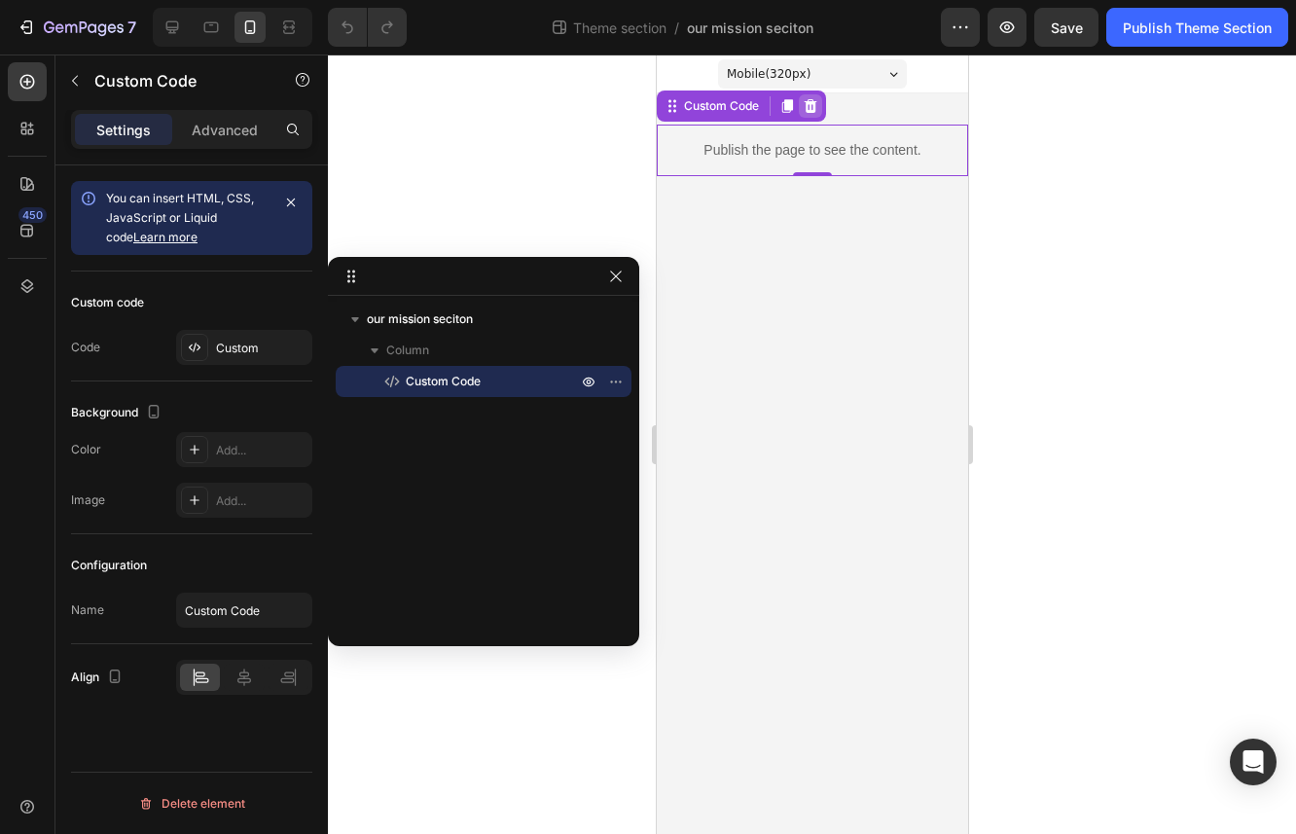
click at [811, 106] on icon at bounding box center [810, 106] width 13 height 14
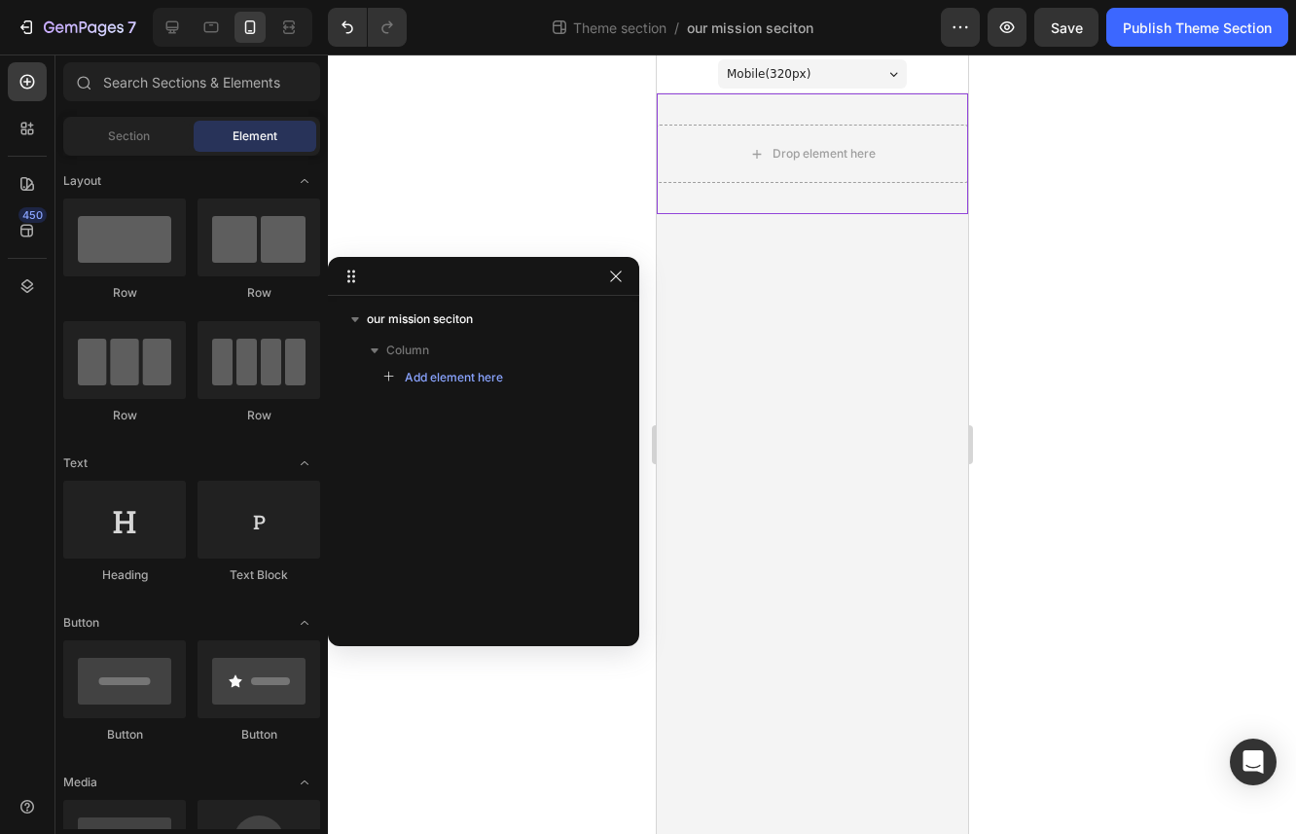
click at [837, 120] on div "Drop element here" at bounding box center [811, 153] width 311 height 121
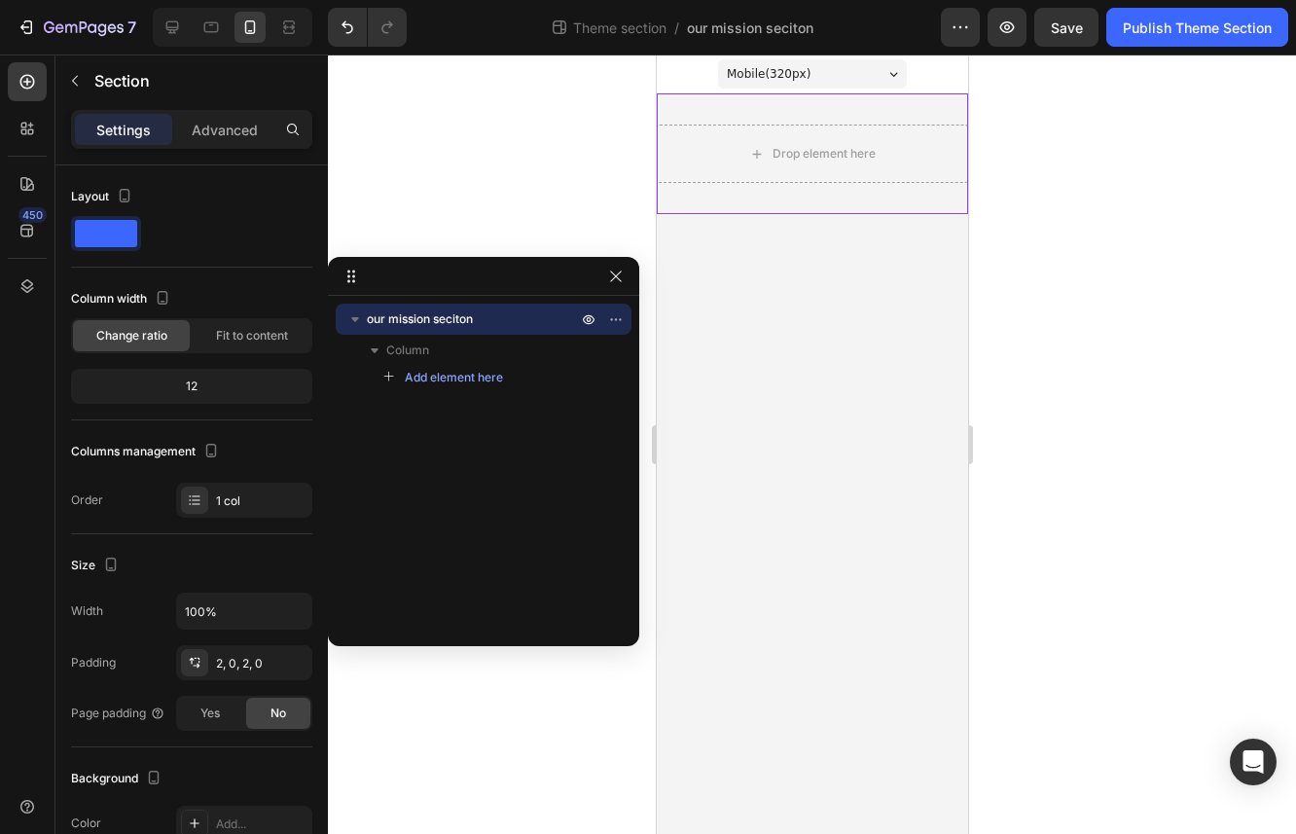
click at [896, 188] on div "Drop element here" at bounding box center [811, 153] width 311 height 121
click at [1220, 15] on button "Publish Theme Section" at bounding box center [1197, 27] width 182 height 39
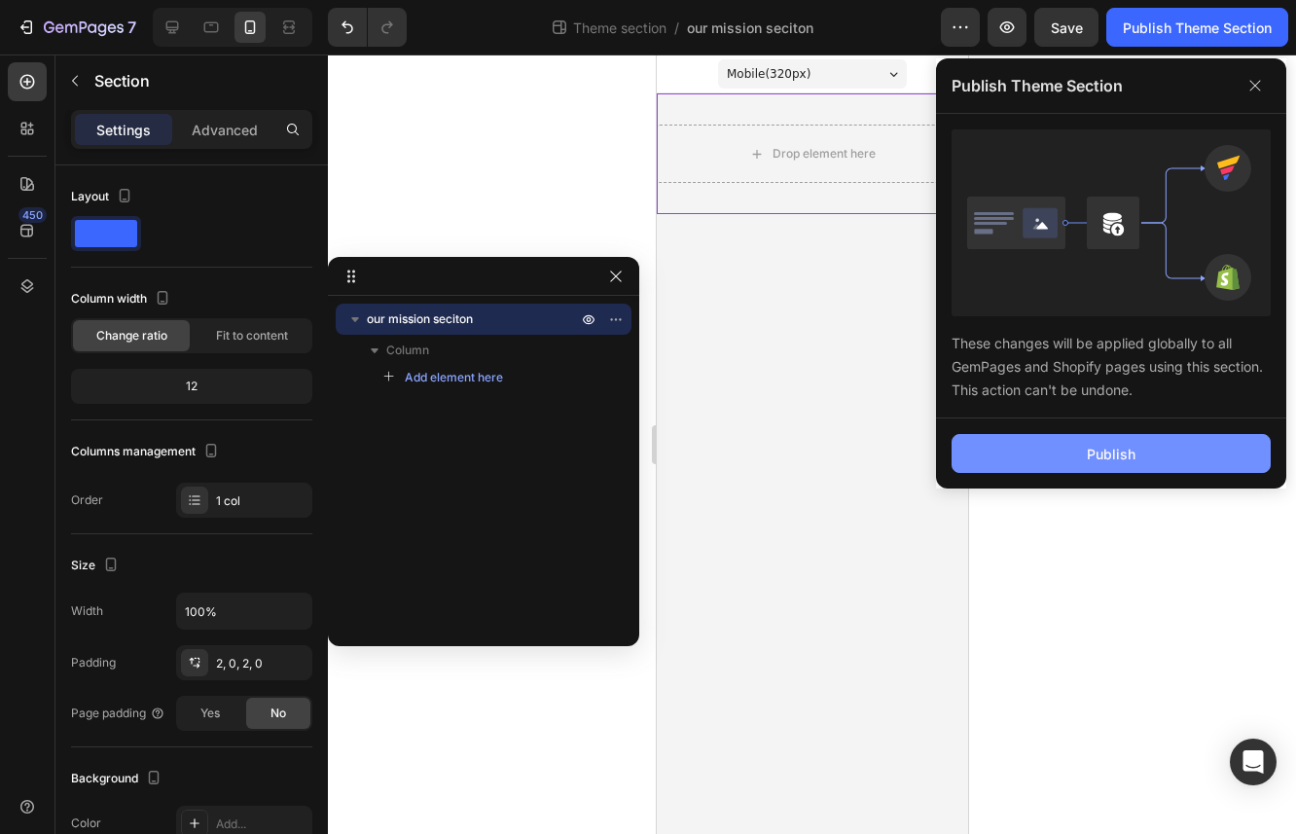
click at [1130, 439] on button "Publish" at bounding box center [1111, 453] width 319 height 39
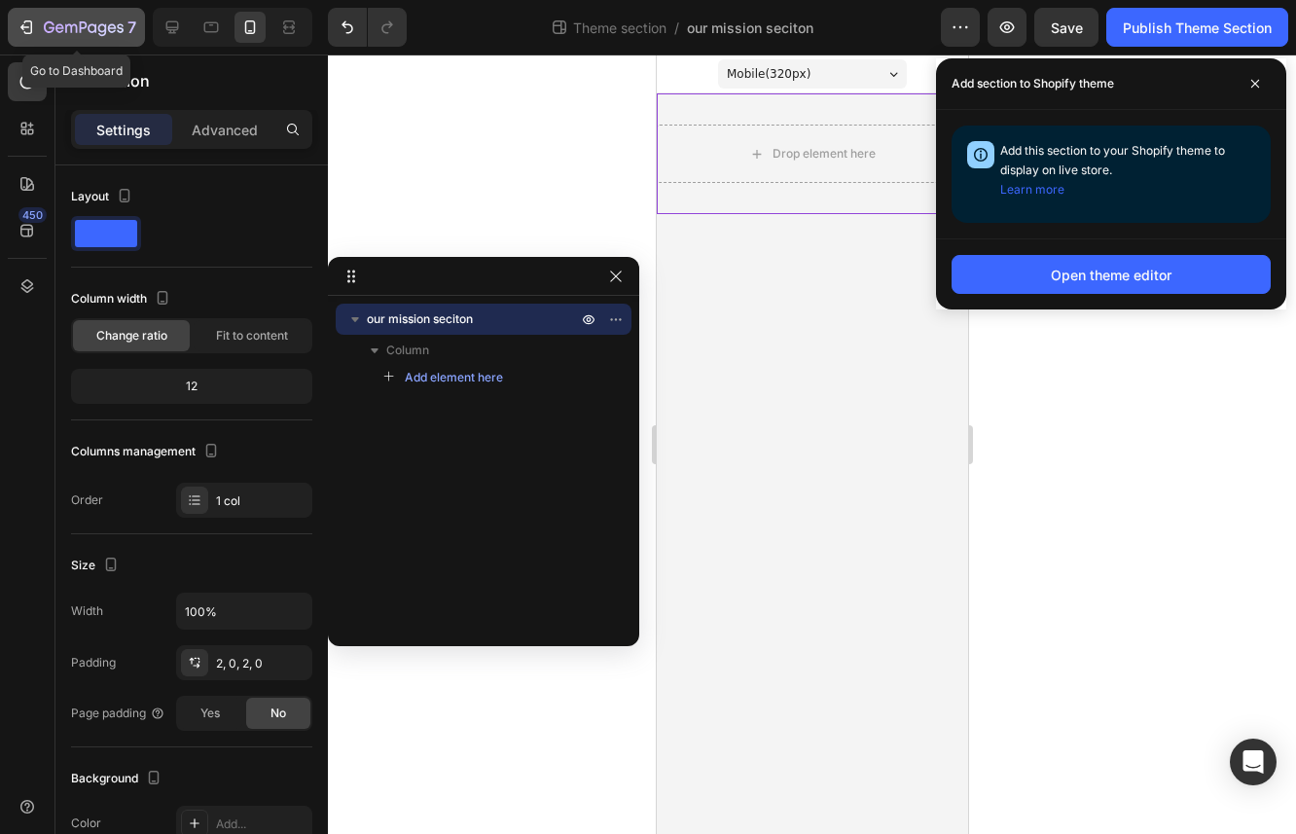
click at [92, 37] on div "7" at bounding box center [90, 27] width 92 height 23
